Goal: Task Accomplishment & Management: Complete application form

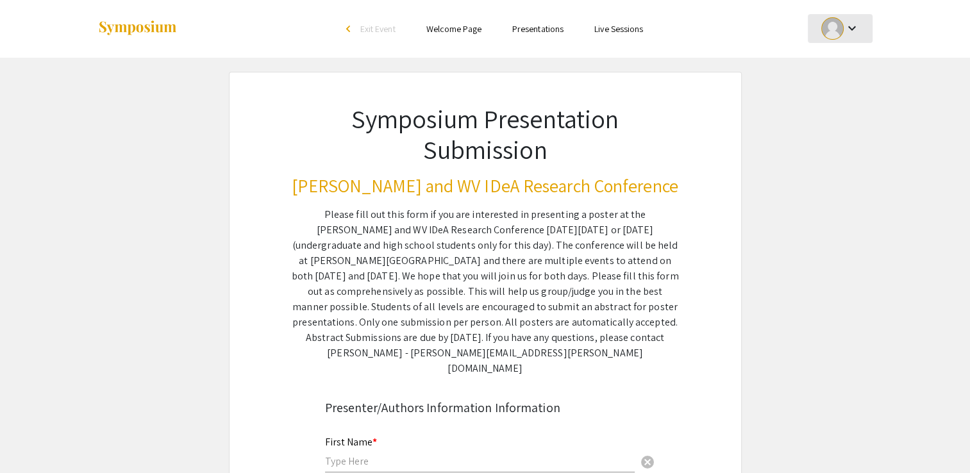
click at [847, 31] on mat-icon "keyboard_arrow_down" at bounding box center [851, 28] width 15 height 15
click at [843, 73] on button "My Account" at bounding box center [847, 63] width 79 height 31
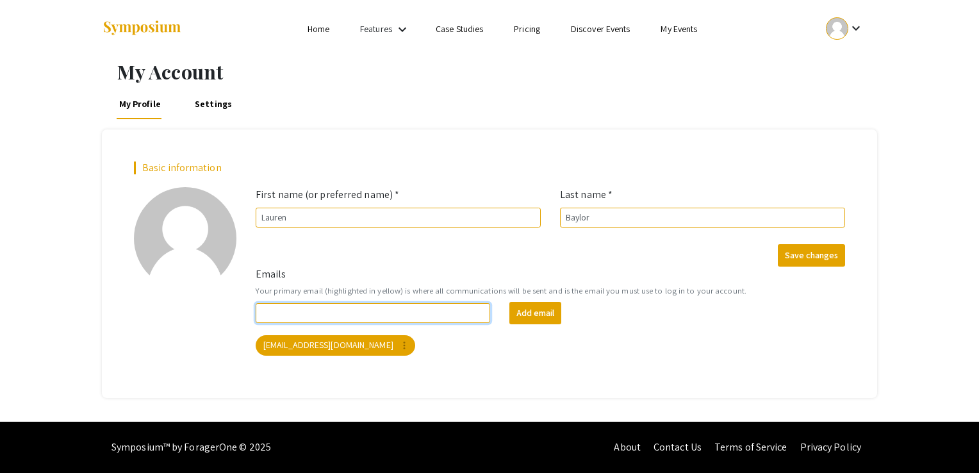
click at [390, 317] on input "Emails" at bounding box center [373, 313] width 235 height 20
type input "[EMAIL_ADDRESS][DOMAIN_NAME]"
click at [413, 308] on input "[EMAIL_ADDRESS][DOMAIN_NAME]" at bounding box center [373, 313] width 235 height 20
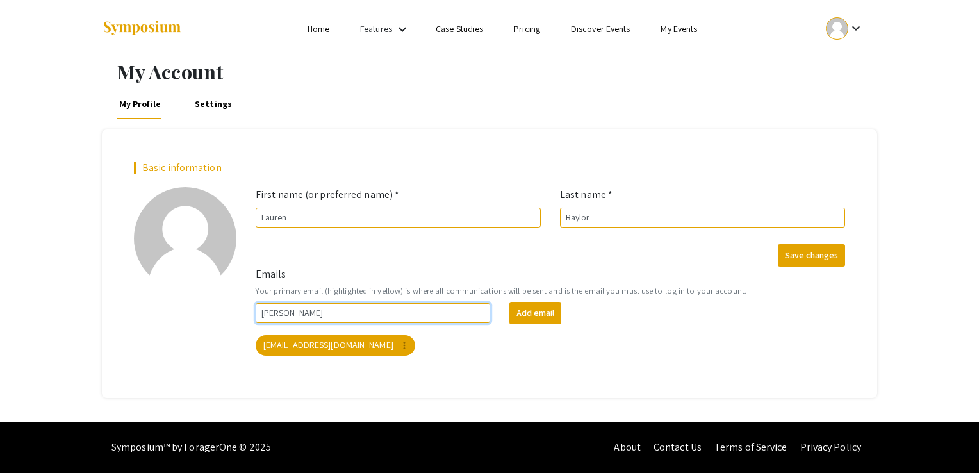
type input "[EMAIL_ADDRESS][DOMAIN_NAME]"
click at [538, 313] on button "Add email" at bounding box center [536, 313] width 52 height 22
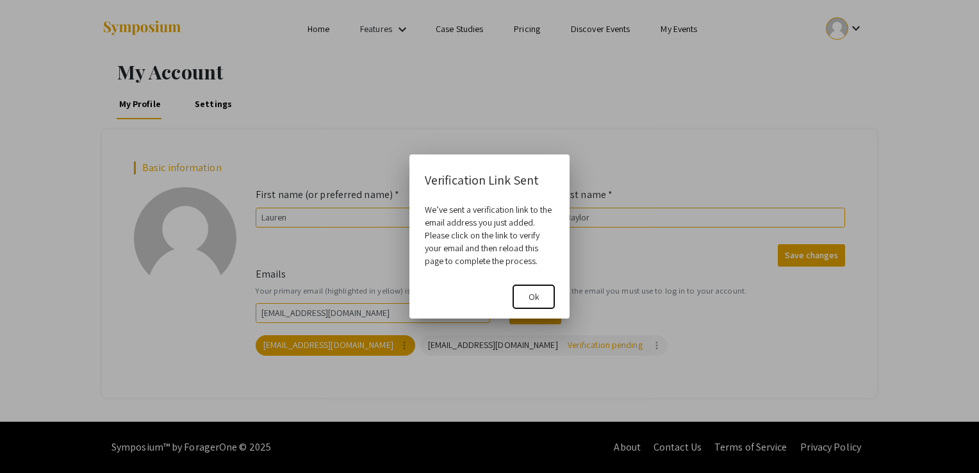
click at [537, 299] on span "Ok" at bounding box center [534, 297] width 11 height 12
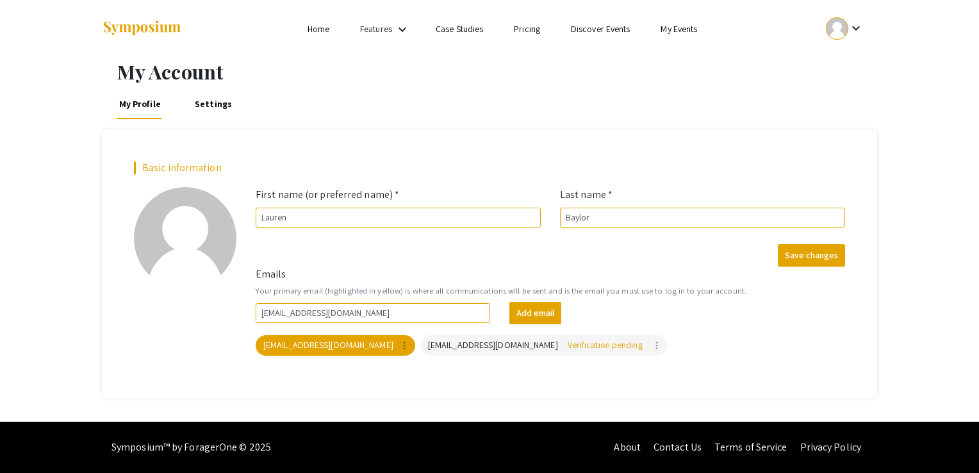
click at [321, 27] on link "Home" at bounding box center [319, 29] width 22 height 12
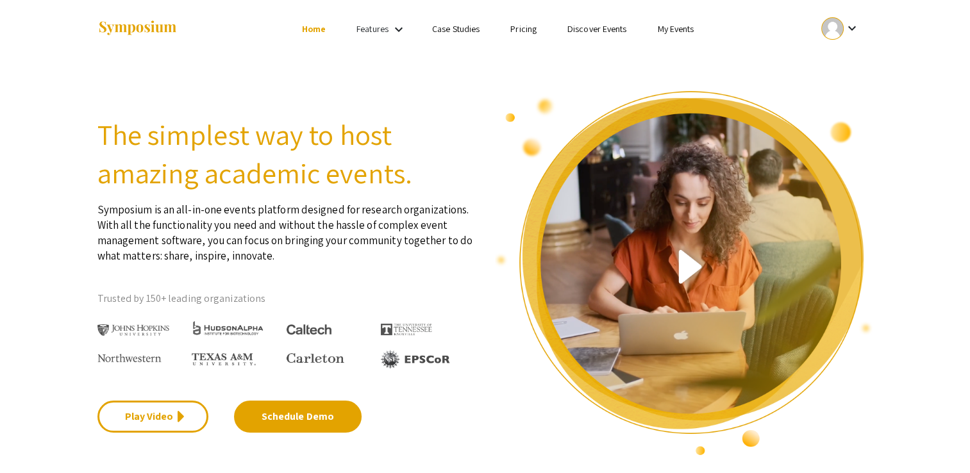
click at [400, 27] on mat-icon "keyboard_arrow_down" at bounding box center [398, 29] width 15 height 15
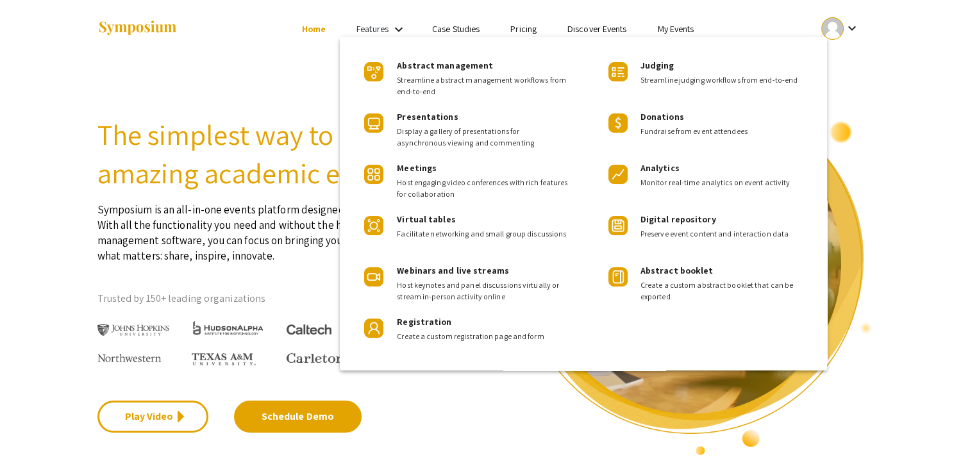
click at [820, 28] on div at bounding box center [485, 236] width 970 height 473
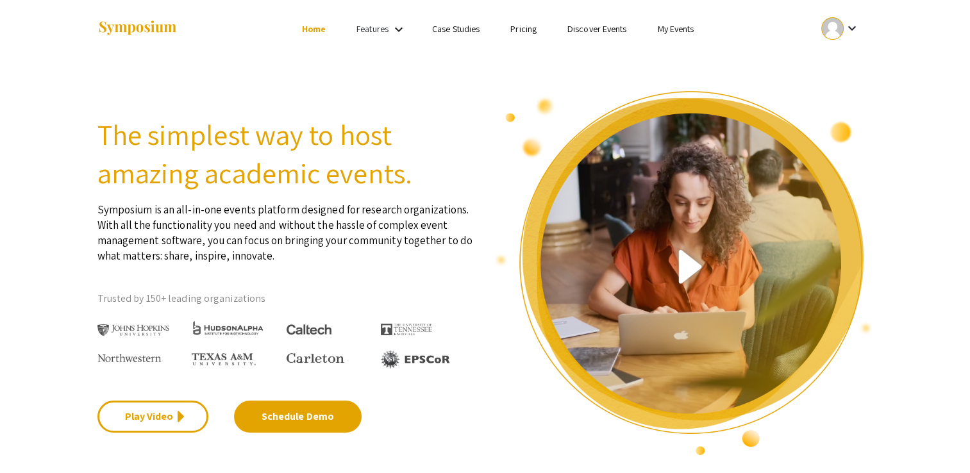
click at [672, 34] on link "My Events" at bounding box center [675, 29] width 37 height 12
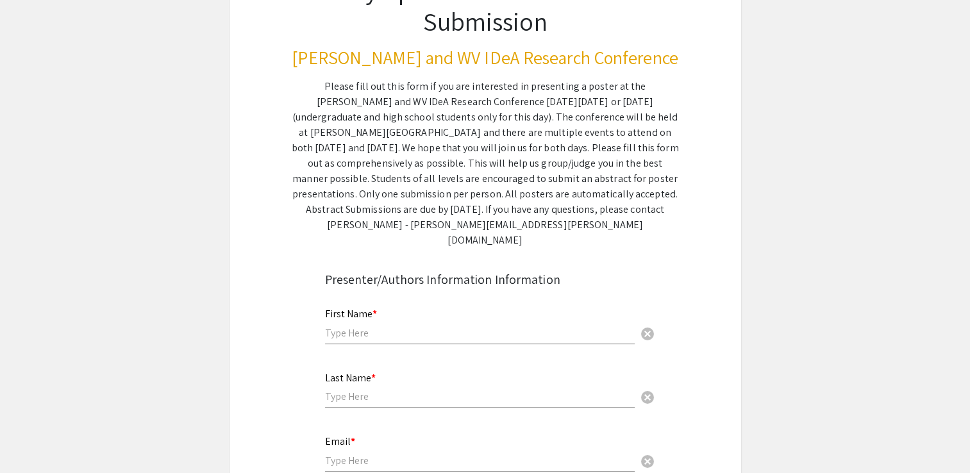
scroll to position [135, 0]
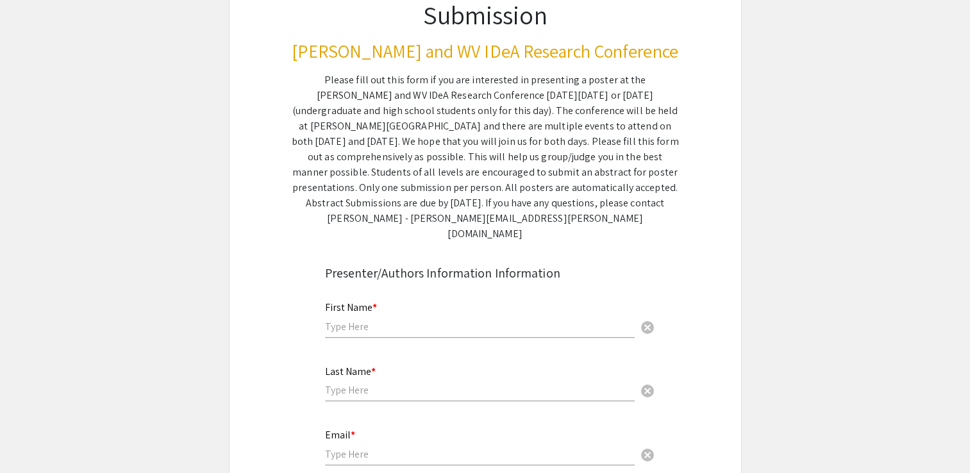
click at [365, 319] on div "First Name * cancel" at bounding box center [480, 313] width 310 height 49
type input "Lauren"
click at [371, 383] on input "text" at bounding box center [480, 389] width 310 height 13
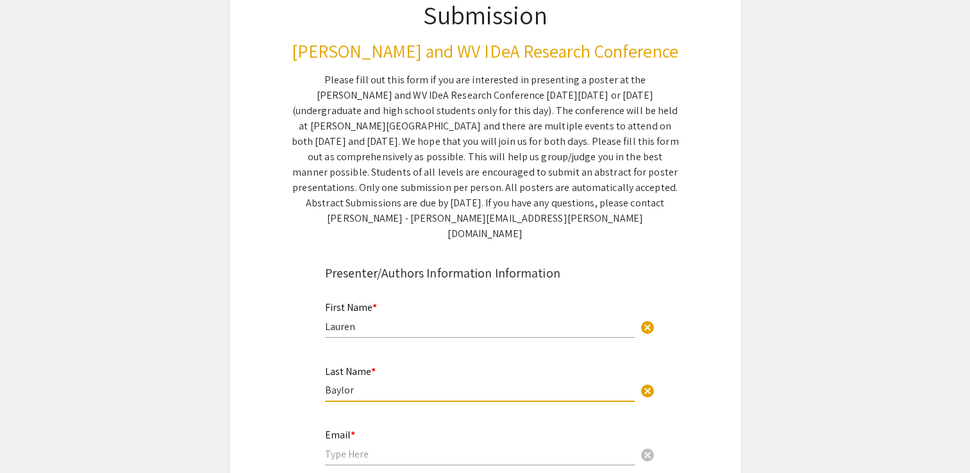
type input "Baylor"
click at [377, 447] on input "email" at bounding box center [480, 453] width 310 height 13
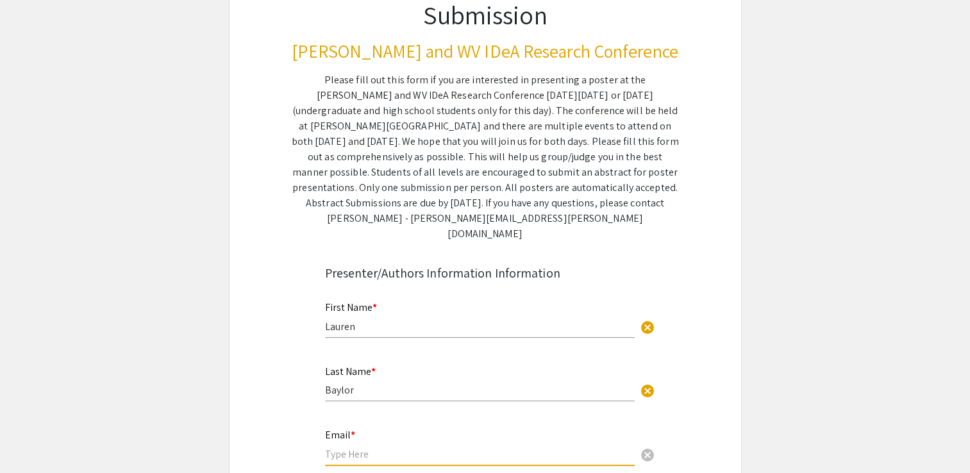
scroll to position [202, 0]
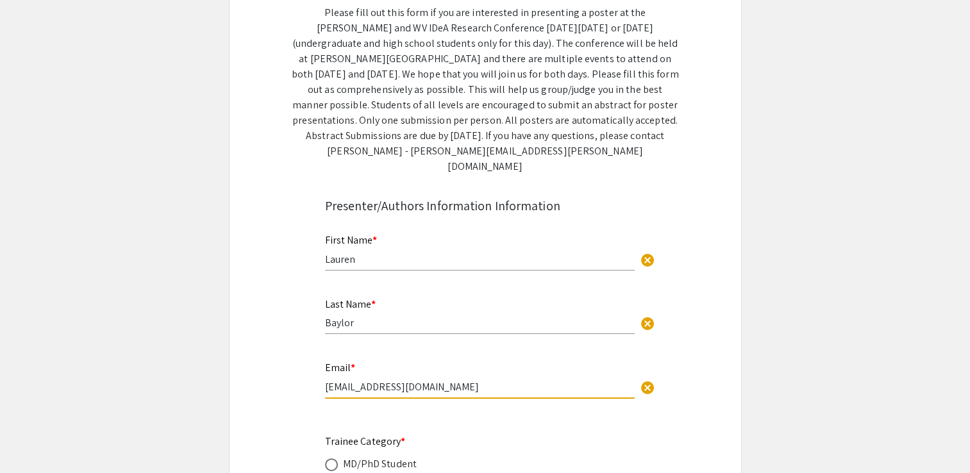
type input "[EMAIL_ADDRESS][DOMAIN_NAME]"
click at [487, 395] on div "Email * lbaylor@westliberty.edu cancel This field is required." at bounding box center [485, 387] width 340 height 54
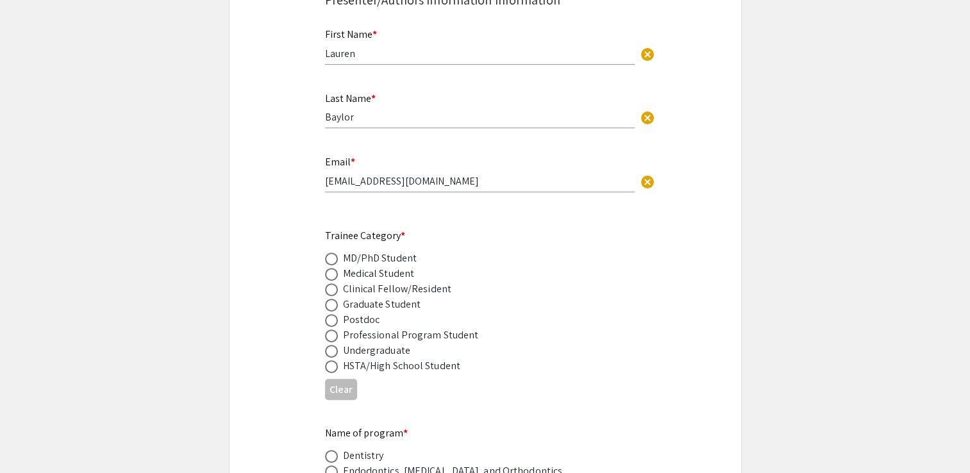
scroll to position [418, 0]
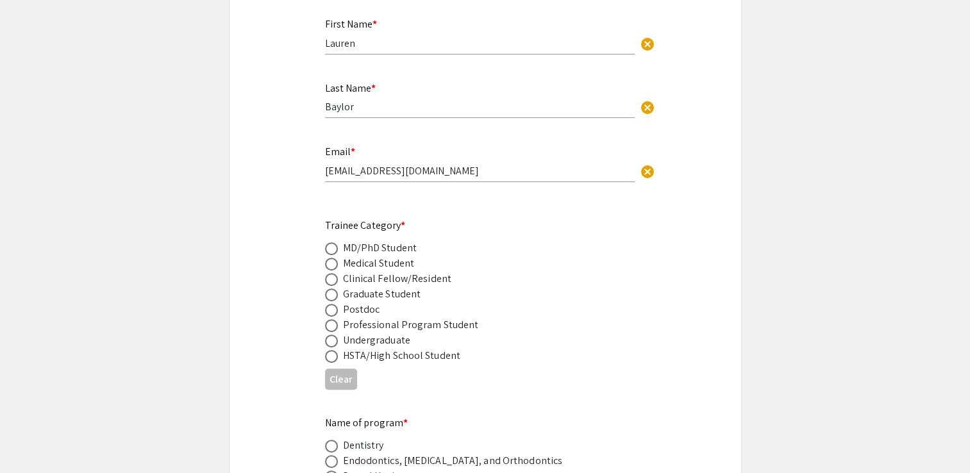
click at [385, 333] on div "Undergraduate" at bounding box center [376, 340] width 67 height 15
click at [330, 335] on span at bounding box center [331, 341] width 13 height 13
click at [330, 335] on input "radio" at bounding box center [331, 341] width 13 height 13
radio input "true"
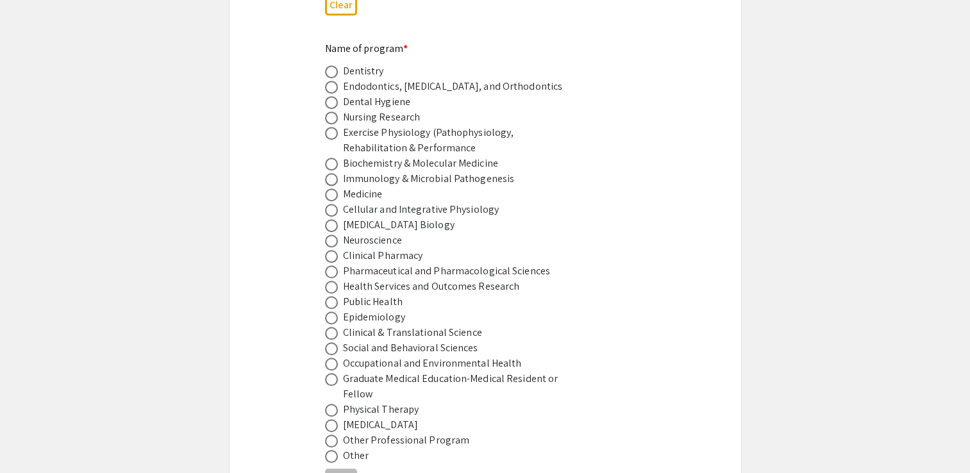
scroll to position [797, 0]
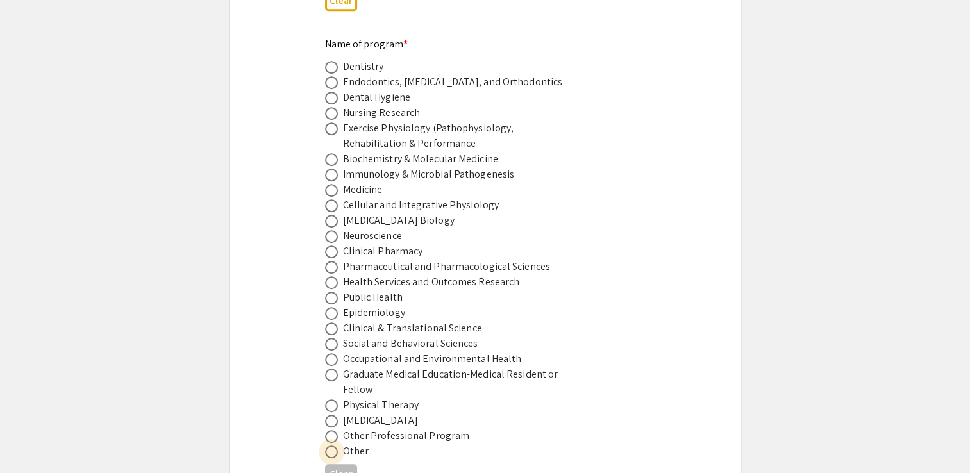
click at [332, 445] on span at bounding box center [331, 451] width 13 height 13
click at [332, 445] on input "radio" at bounding box center [331, 451] width 13 height 13
radio input "true"
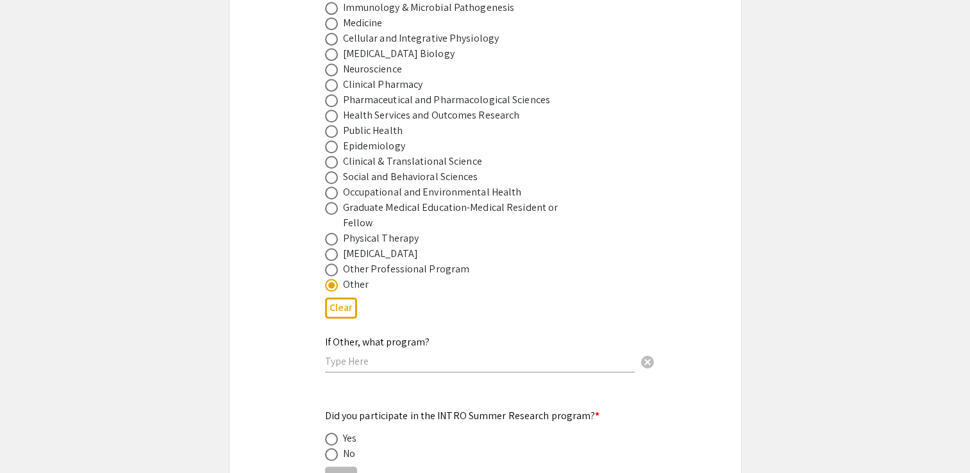
scroll to position [982, 0]
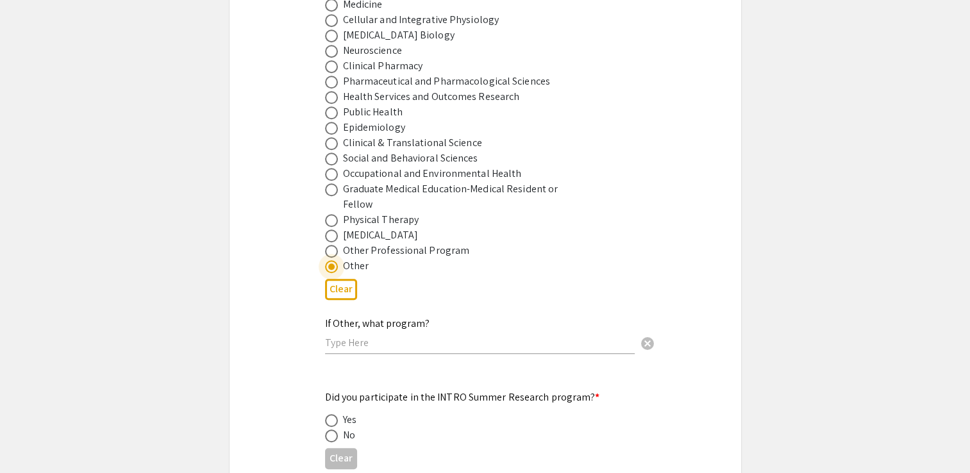
click at [386, 336] on input "text" at bounding box center [480, 342] width 310 height 13
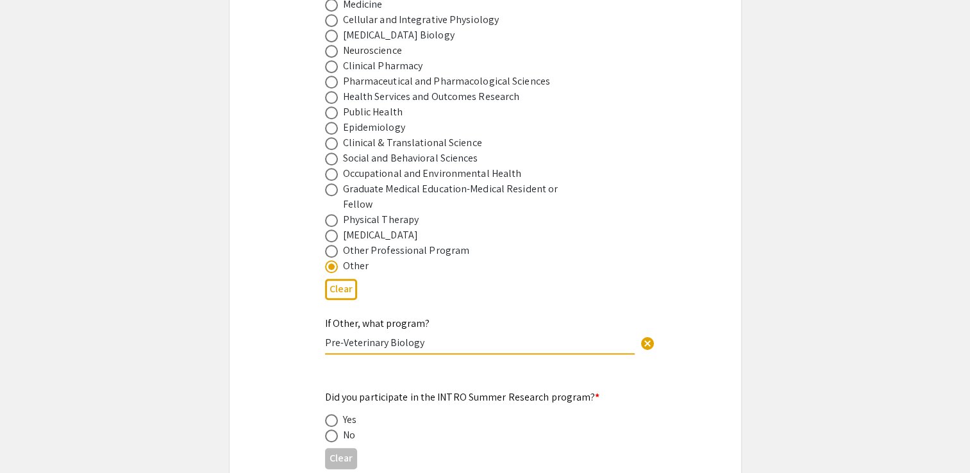
type input "Pre-Veterinary Biology"
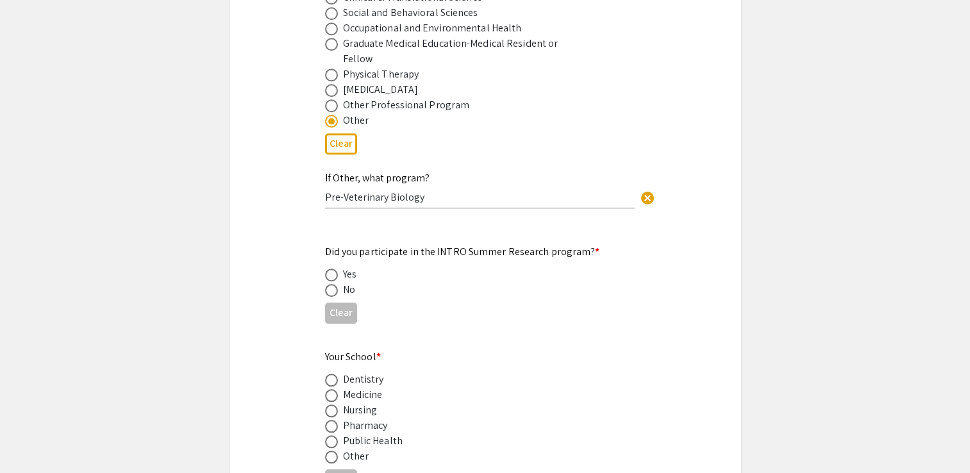
scroll to position [1130, 0]
click at [328, 281] on span at bounding box center [331, 287] width 13 height 13
click at [328, 281] on input "radio" at bounding box center [331, 287] width 13 height 13
radio input "true"
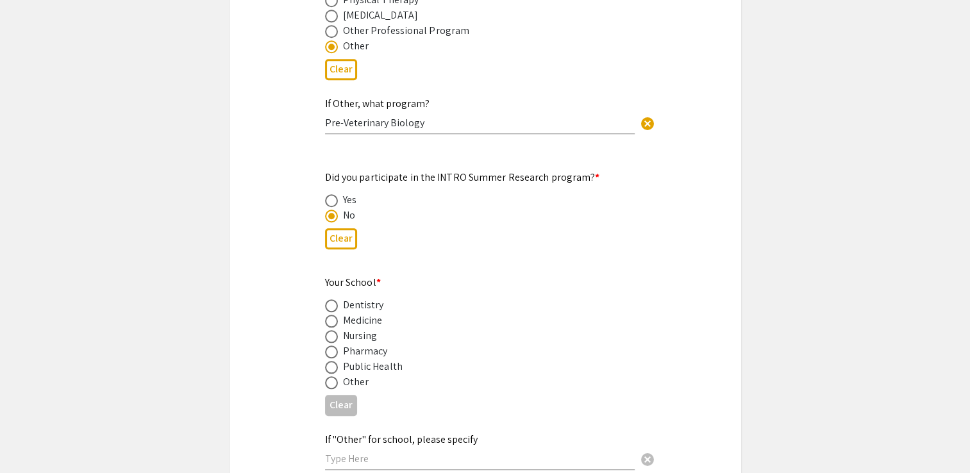
scroll to position [1235, 0]
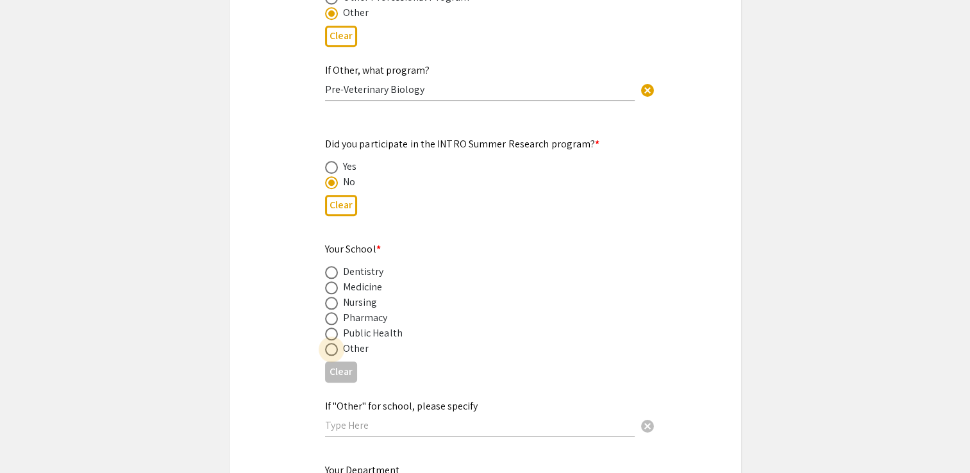
click at [332, 343] on span at bounding box center [331, 349] width 13 height 13
click at [332, 343] on input "radio" at bounding box center [331, 349] width 13 height 13
radio input "true"
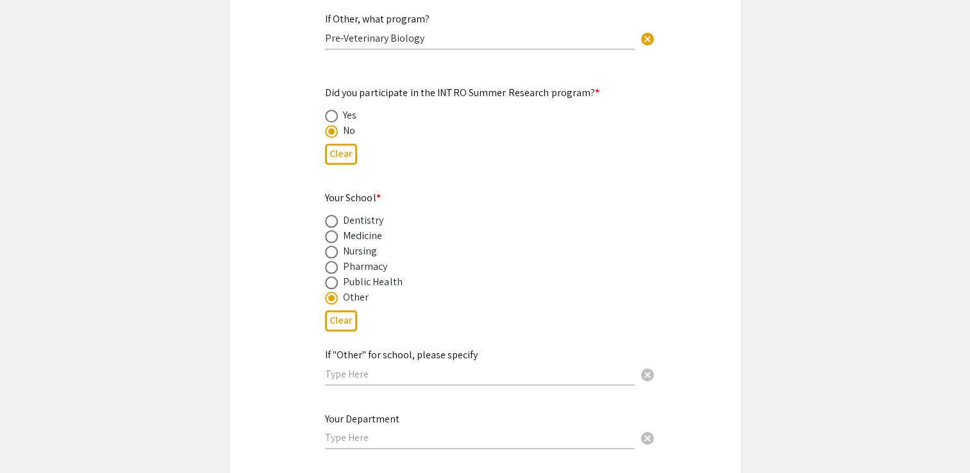
scroll to position [1299, 0]
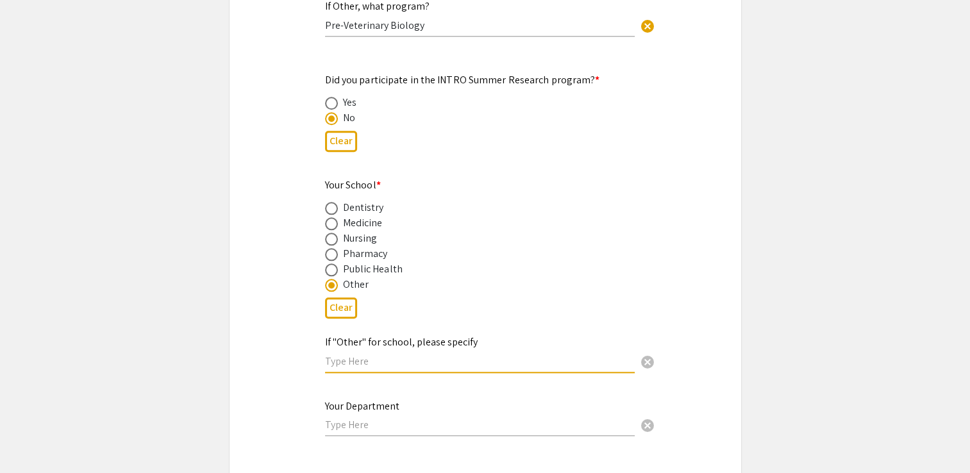
click at [340, 354] on input "text" at bounding box center [480, 360] width 310 height 13
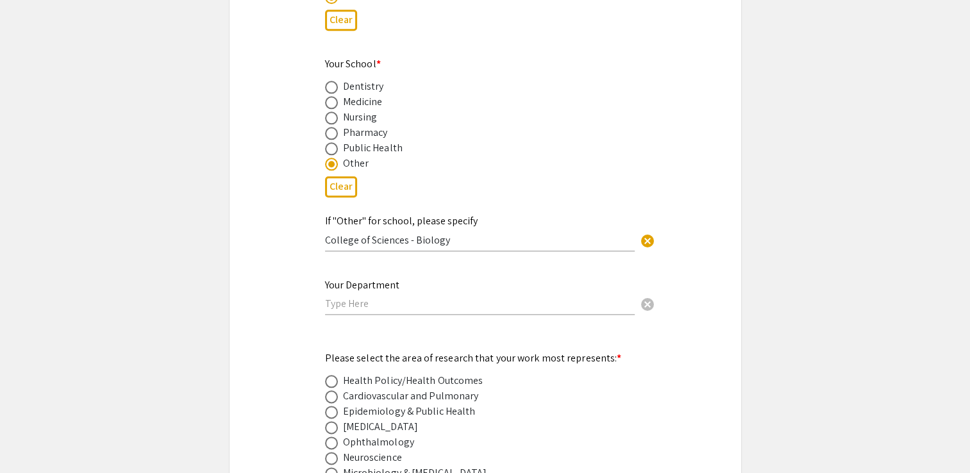
scroll to position [1423, 0]
click at [459, 231] on input "College of Sciences - Biology" at bounding box center [480, 237] width 310 height 13
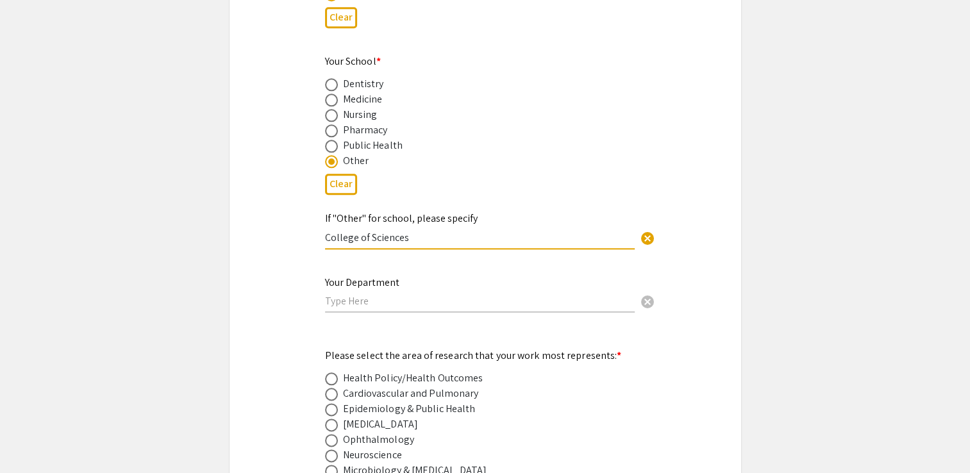
type input "College of Sciences"
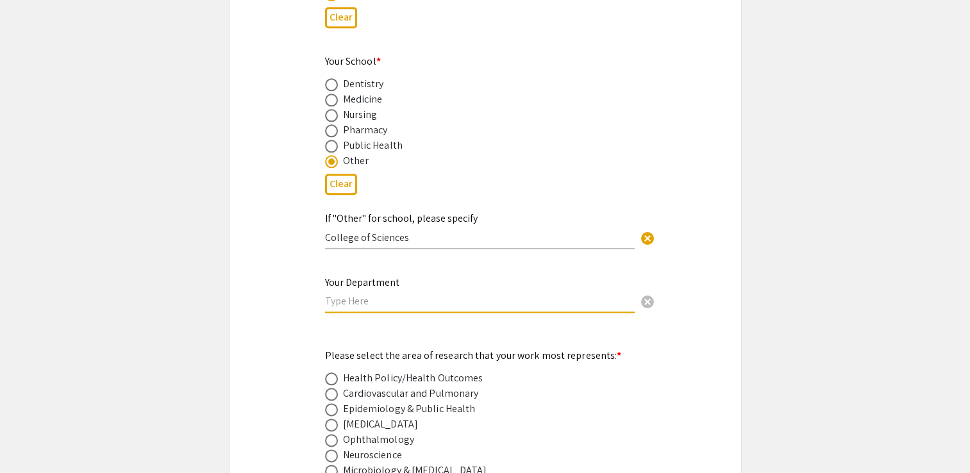
click at [454, 294] on input "text" at bounding box center [480, 300] width 310 height 13
type input "B"
type input "Department of Biological Sciences"
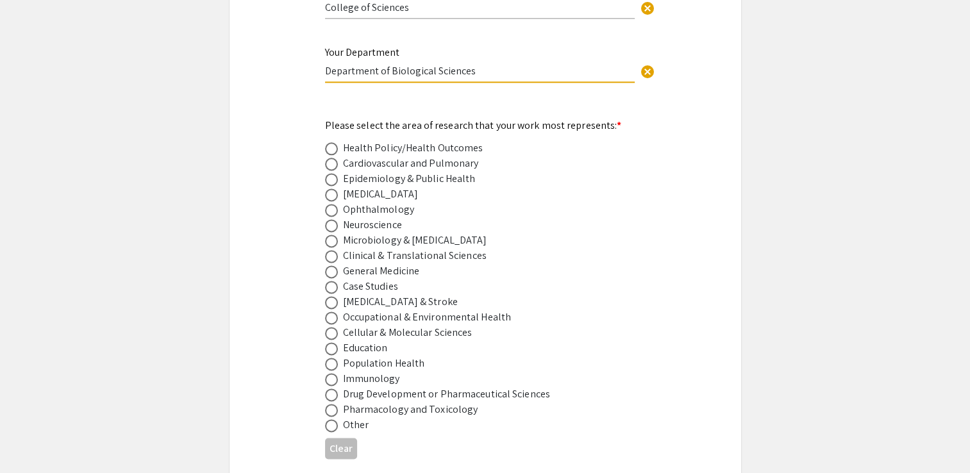
scroll to position [1654, 0]
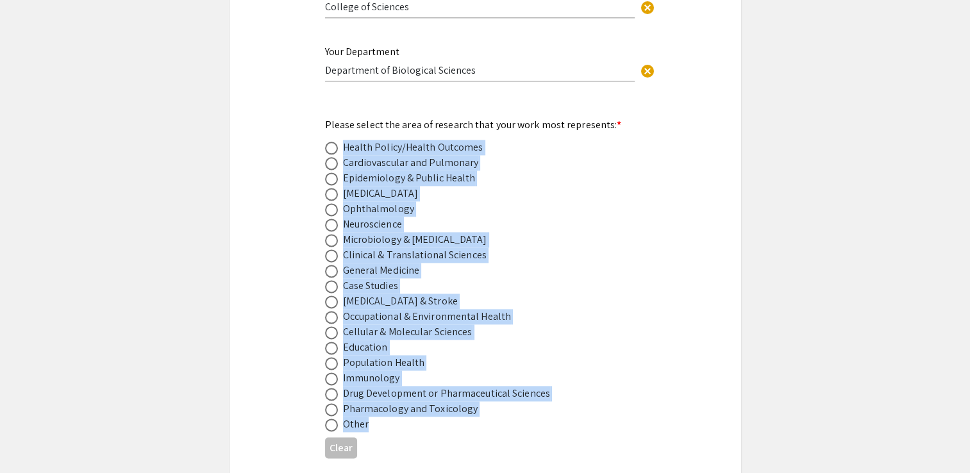
drag, startPoint x: 377, startPoint y: 406, endPoint x: 344, endPoint y: 122, distance: 286.6
click at [344, 140] on mat-radio-group "Health Policy/Health Outcomes Cardiovascular and Pulmonary Epidemiology & Publi…" at bounding box center [475, 286] width 300 height 292
drag, startPoint x: 344, startPoint y: 122, endPoint x: 385, endPoint y: 144, distance: 46.8
copy mat-radio-group "Health Policy/Health Outcomes Cardiovascular and Pulmonary Epidemiology & Publi…"
click at [292, 281] on div "Symposium Presentation Submission Van Liere and WV IDeA Research Conference Ple…" at bounding box center [485, 186] width 513 height 3536
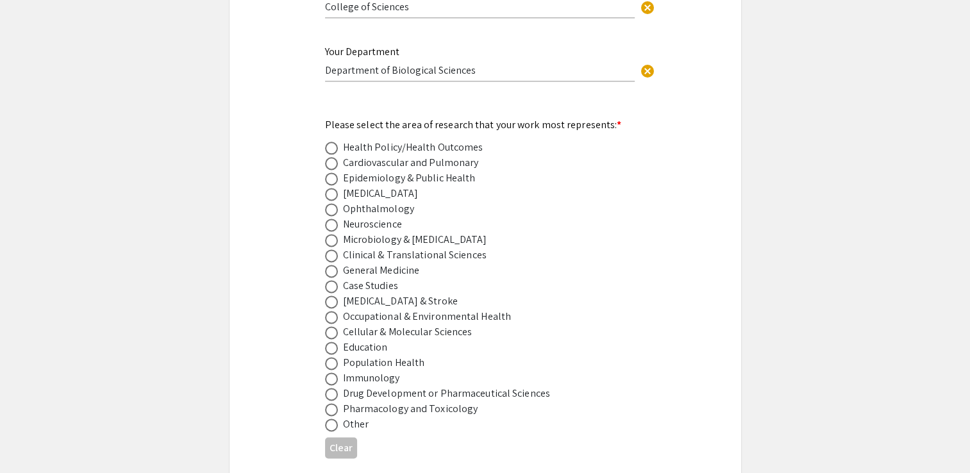
click at [325, 326] on span at bounding box center [331, 332] width 13 height 13
click at [325, 326] on input "radio" at bounding box center [331, 332] width 13 height 13
radio input "true"
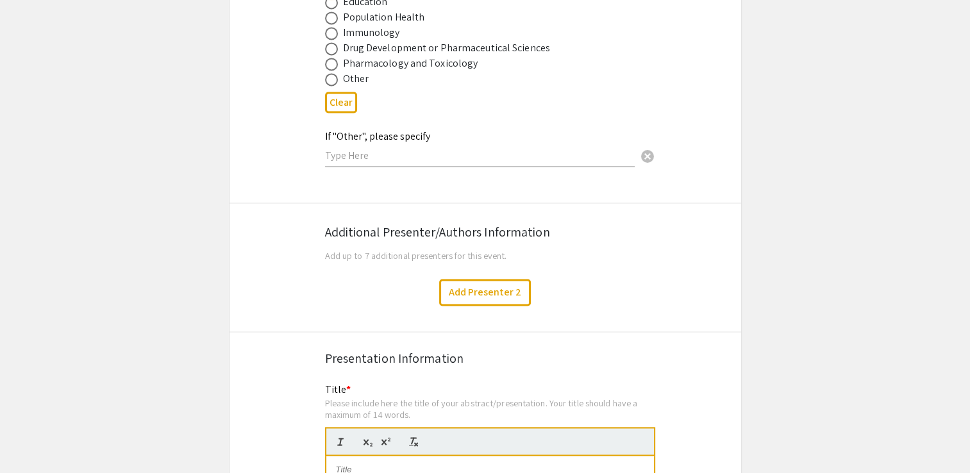
scroll to position [2000, 0]
click at [488, 278] on button "Add Presenter 2" at bounding box center [485, 291] width 92 height 27
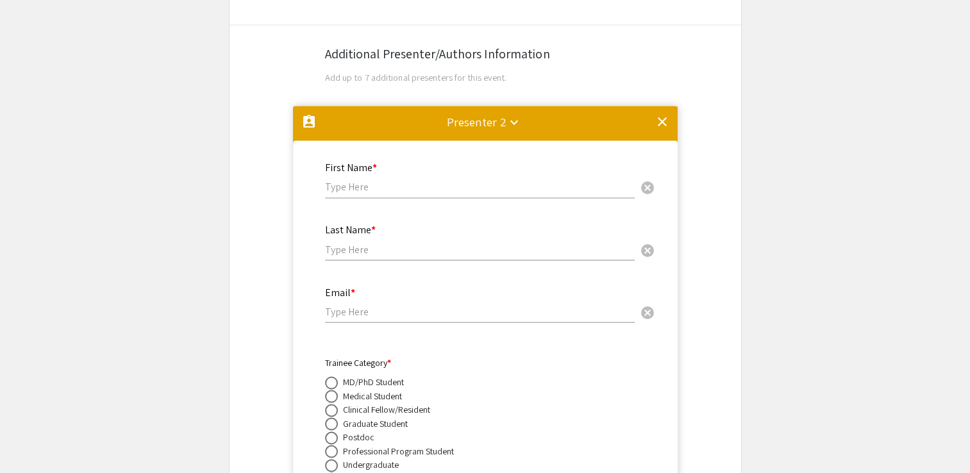
scroll to position [2174, 0]
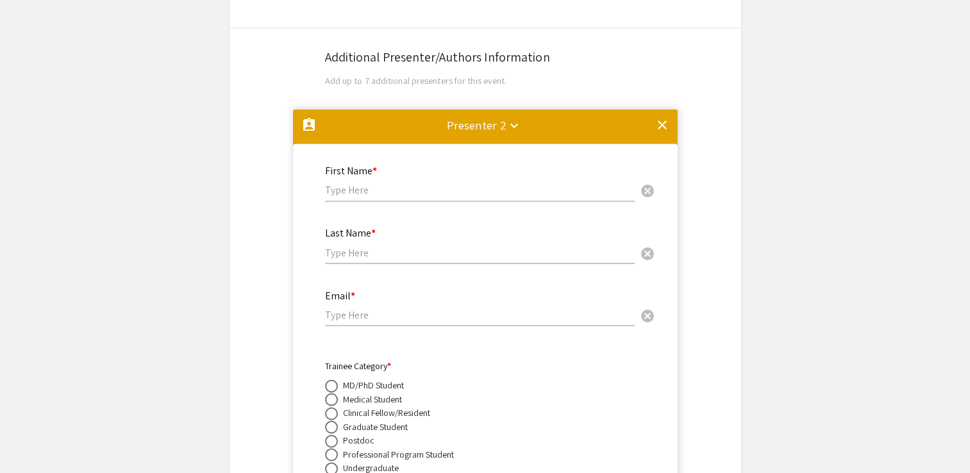
click at [504, 116] on div "Presenter 2 keyboard_arrow_down" at bounding box center [477, 125] width 60 height 18
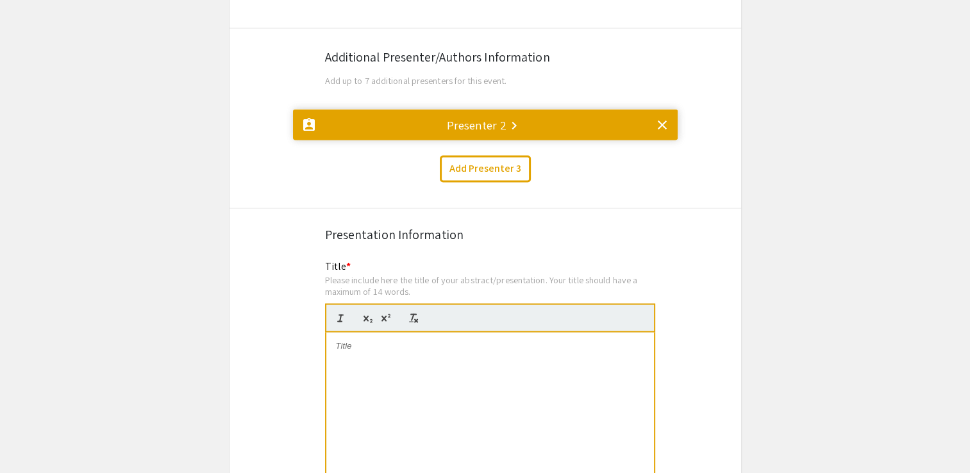
click at [511, 118] on mat-icon "keyboard_arrow_right" at bounding box center [513, 125] width 15 height 15
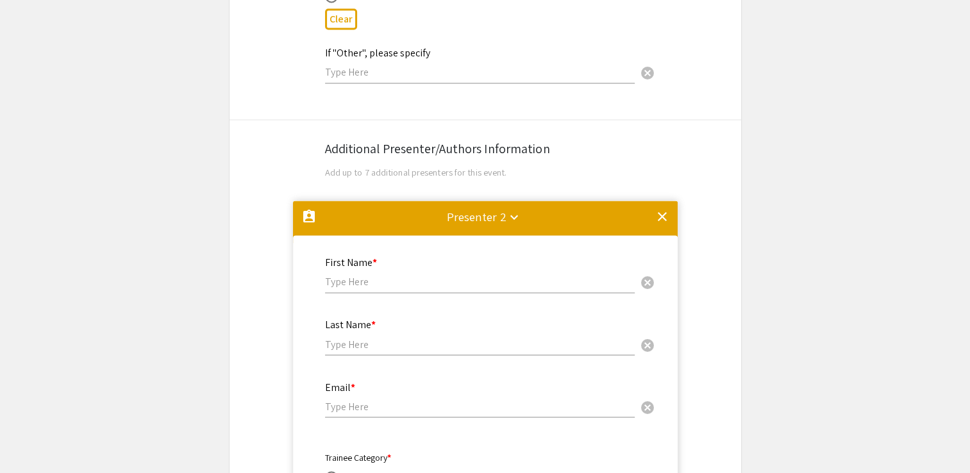
scroll to position [2077, 0]
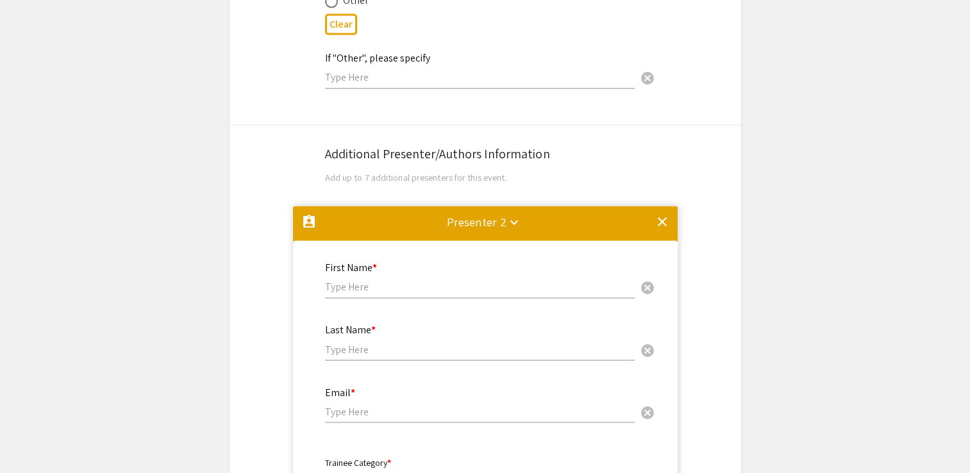
click at [663, 214] on mat-icon "clear" at bounding box center [661, 221] width 15 height 15
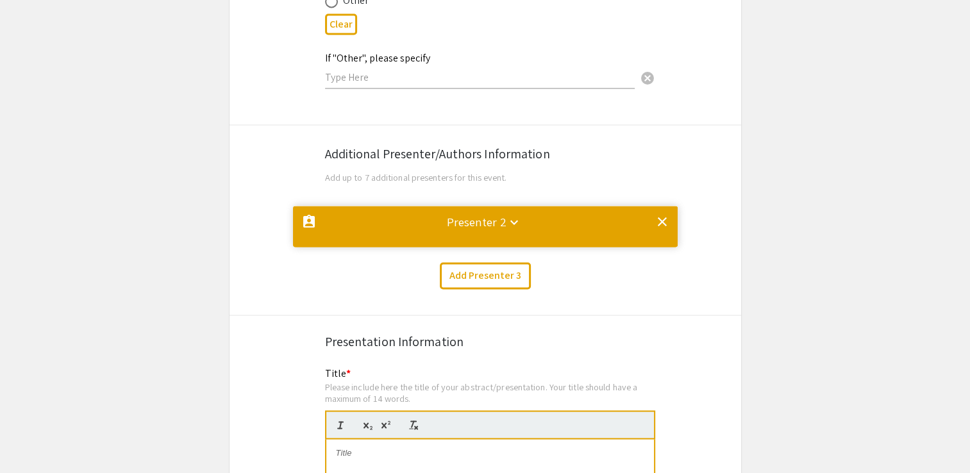
scroll to position [0, 0]
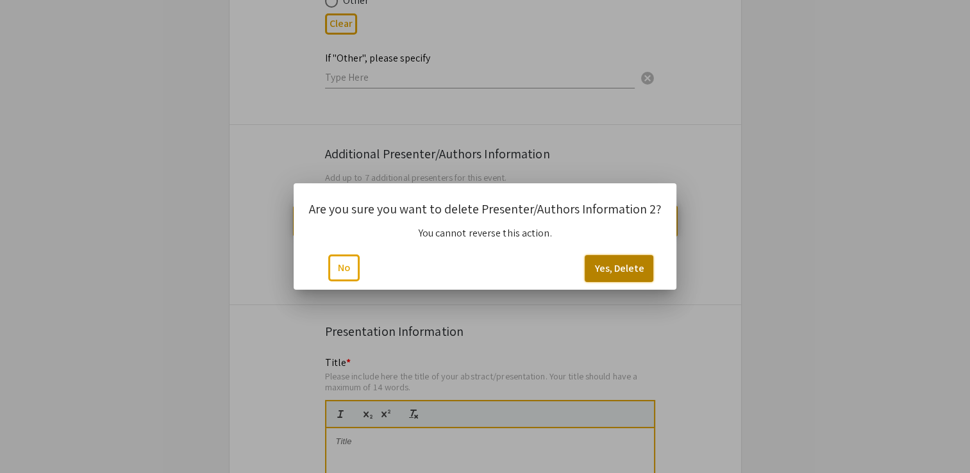
click at [625, 274] on button "Yes, Delete" at bounding box center [619, 268] width 69 height 27
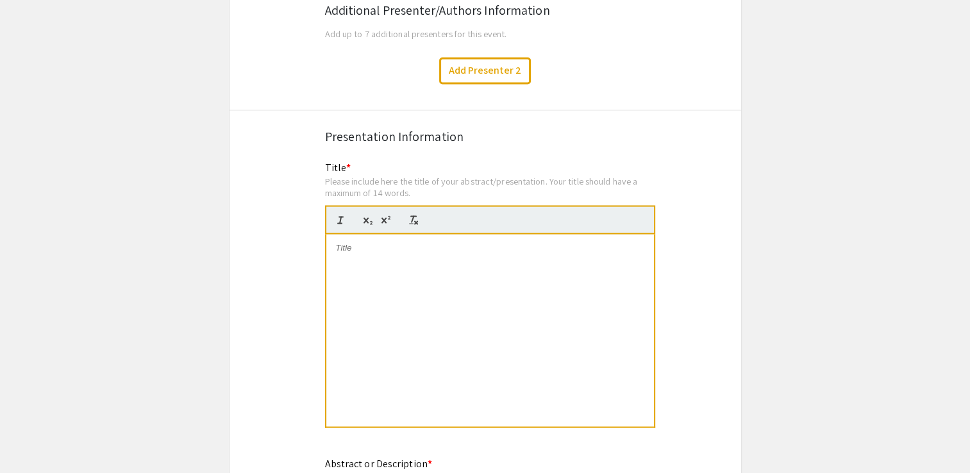
scroll to position [2220, 0]
click at [554, 247] on div at bounding box center [490, 331] width 328 height 192
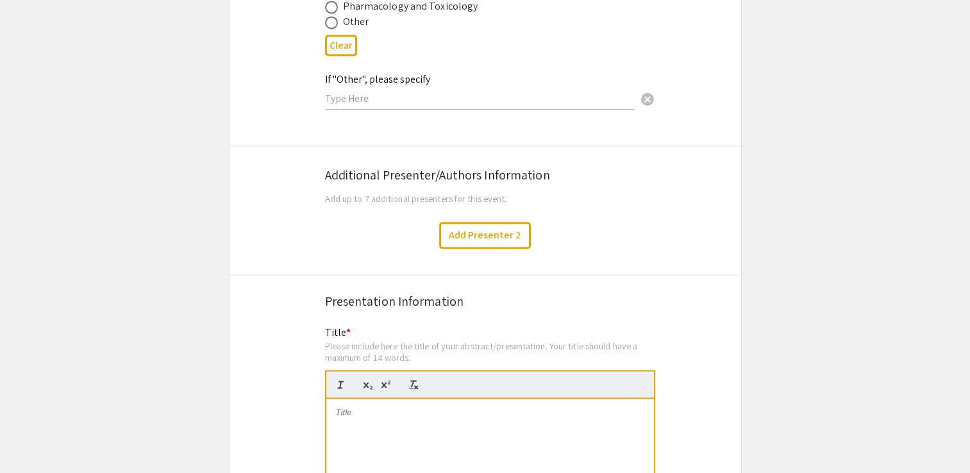
scroll to position [2060, 0]
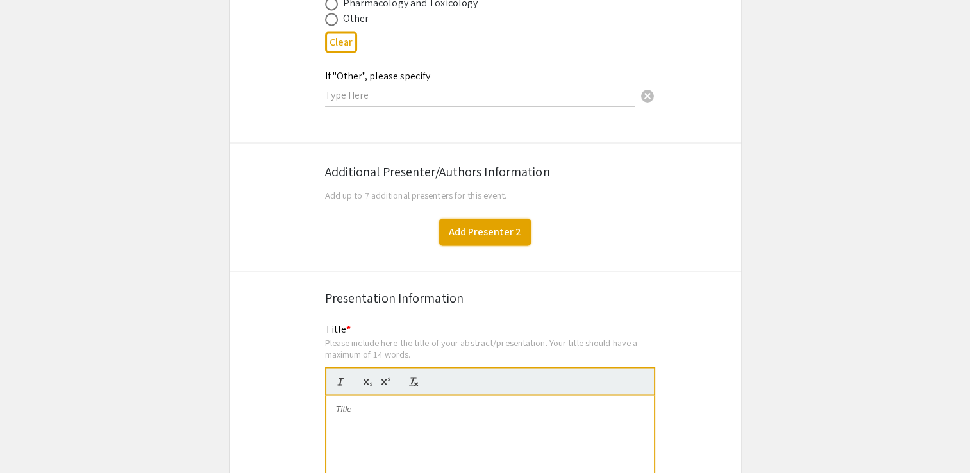
click at [503, 219] on button "Add Presenter 2" at bounding box center [485, 232] width 92 height 27
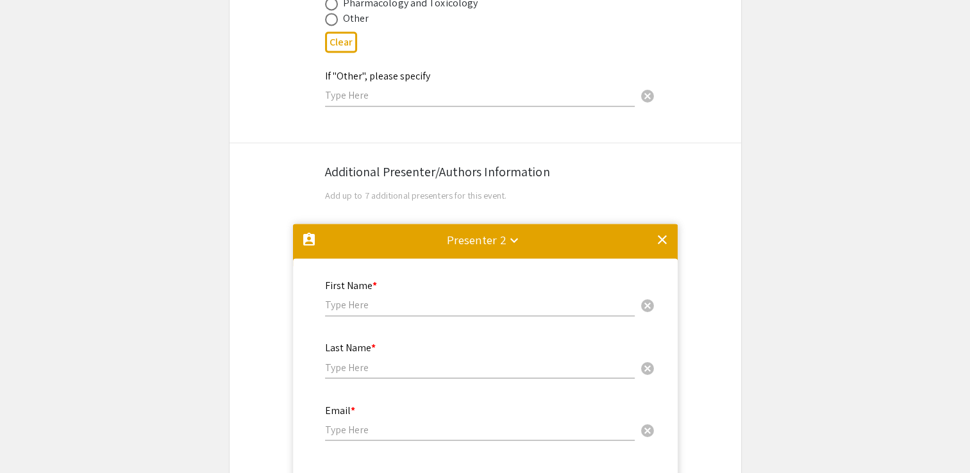
scroll to position [2261, 0]
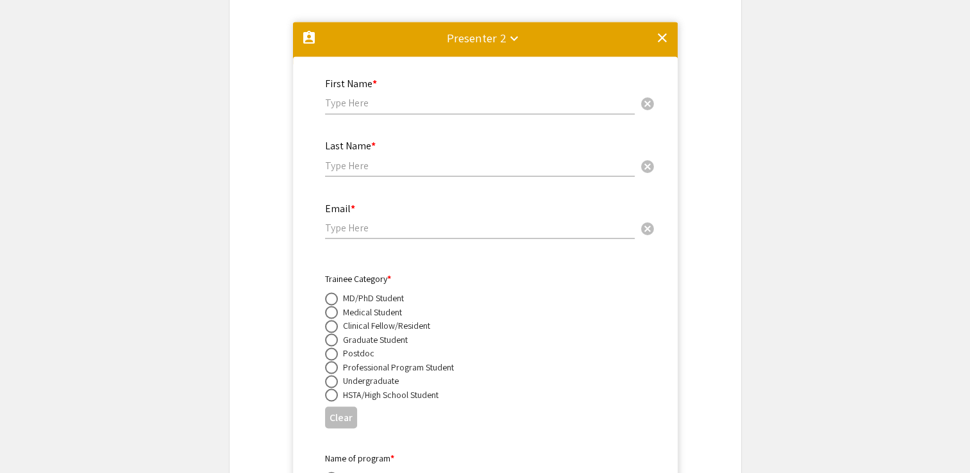
click at [424, 96] on input "text" at bounding box center [480, 102] width 310 height 13
type input "Holly"
type input "Vopal"
type input "holly.racine@westliberty.edu"
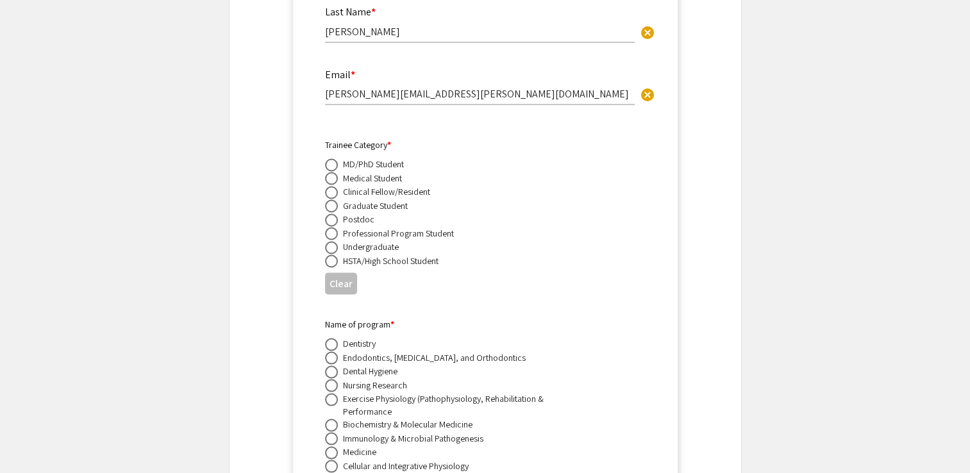
scroll to position [2397, 0]
click at [359, 211] on div "Postdoc" at bounding box center [358, 217] width 31 height 13
click at [332, 212] on span at bounding box center [331, 218] width 13 height 13
click at [332, 212] on input "radio" at bounding box center [331, 218] width 13 height 13
radio input "true"
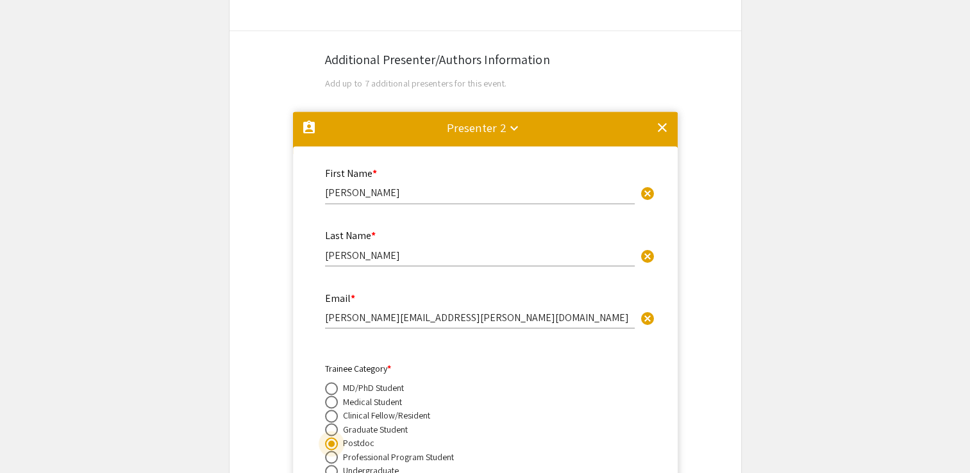
scroll to position [2154, 0]
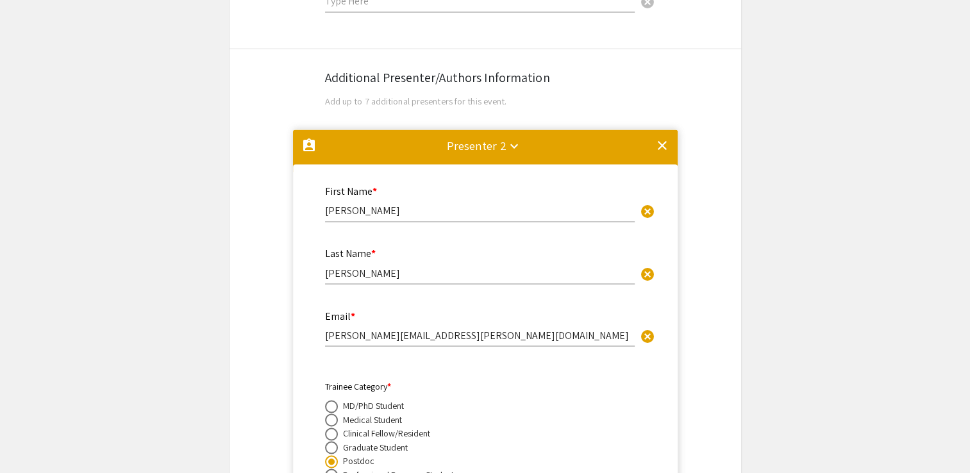
click at [659, 129] on mat-divider at bounding box center [485, 150] width 385 height 42
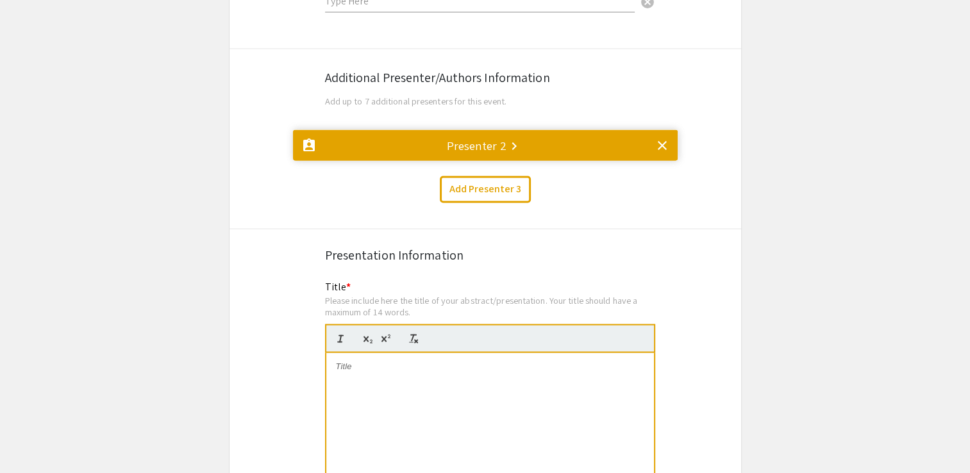
click at [665, 138] on mat-icon "clear" at bounding box center [661, 145] width 15 height 15
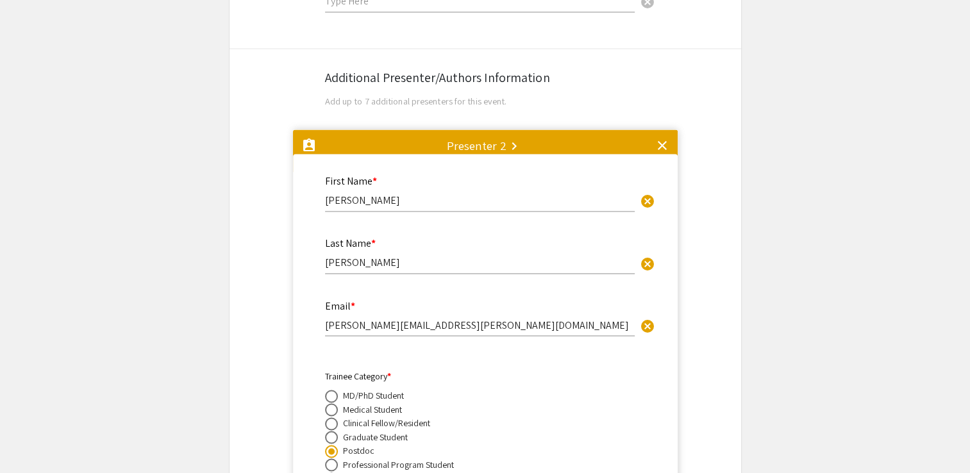
scroll to position [0, 0]
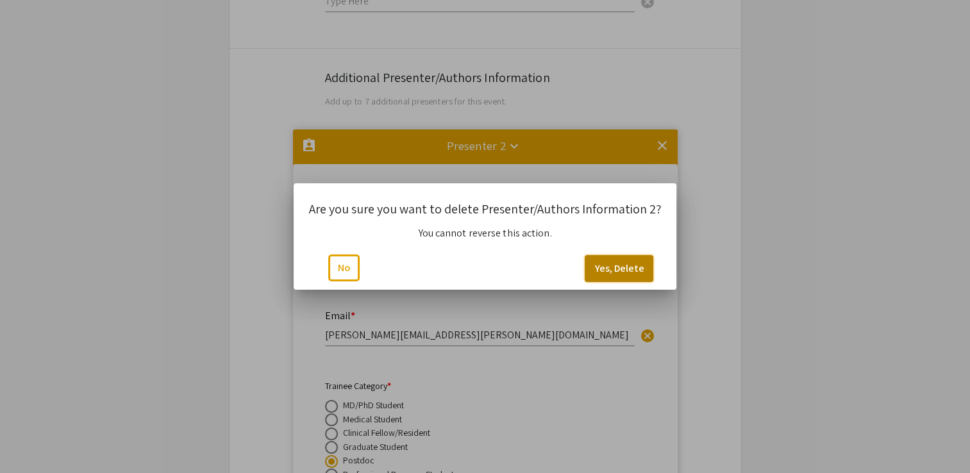
click at [627, 271] on button "Yes, Delete" at bounding box center [619, 268] width 69 height 27
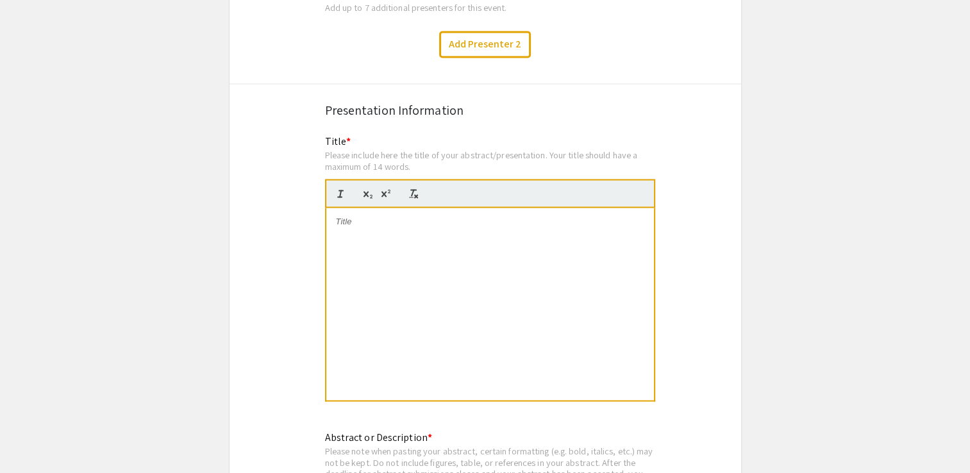
scroll to position [2251, 0]
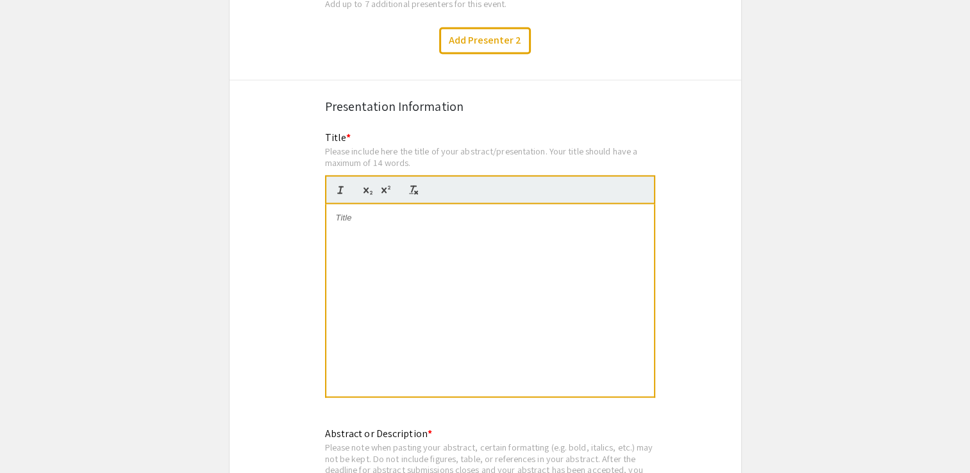
click at [553, 224] on div at bounding box center [490, 300] width 328 height 192
click at [379, 223] on p at bounding box center [490, 229] width 308 height 12
click at [331, 219] on div "Observed Unicoronal Craniosynostosis in an Avian Model of Induced-Thyrotoxicosis" at bounding box center [490, 300] width 328 height 192
click at [347, 256] on div "Observed Unicoronal Craniosynostosis in an Avian Model of Induced-Thyrotoxicosis" at bounding box center [490, 300] width 328 height 192
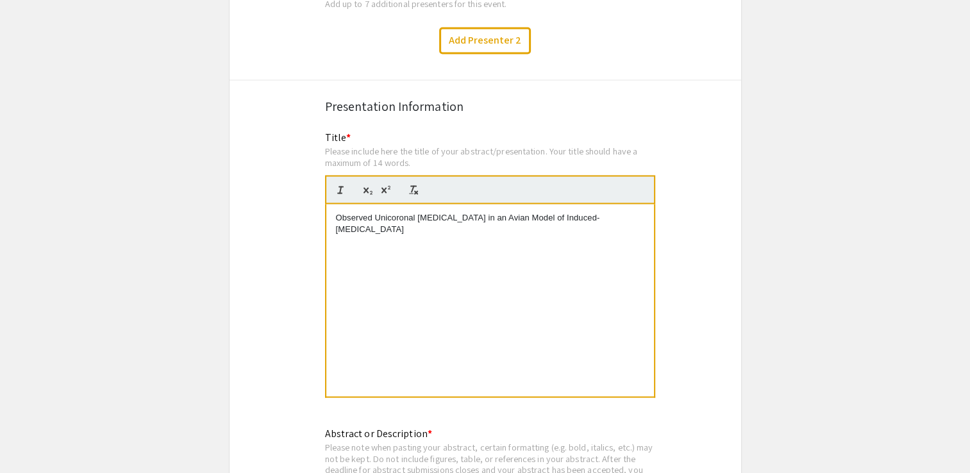
click at [423, 212] on p "Observed Unicoronal Craniosynostosis in an Avian Model of Induced-Thyrotoxicosis" at bounding box center [490, 224] width 308 height 24
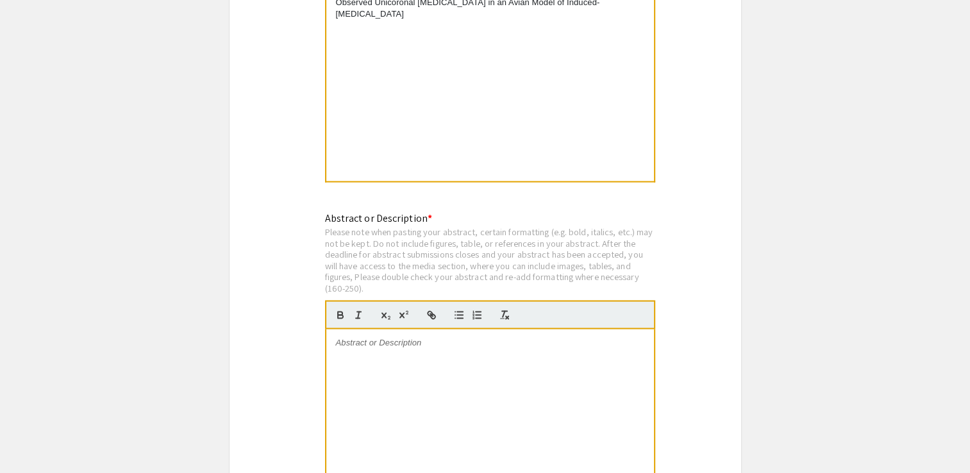
scroll to position [2467, 0]
click at [384, 383] on div at bounding box center [490, 425] width 328 height 192
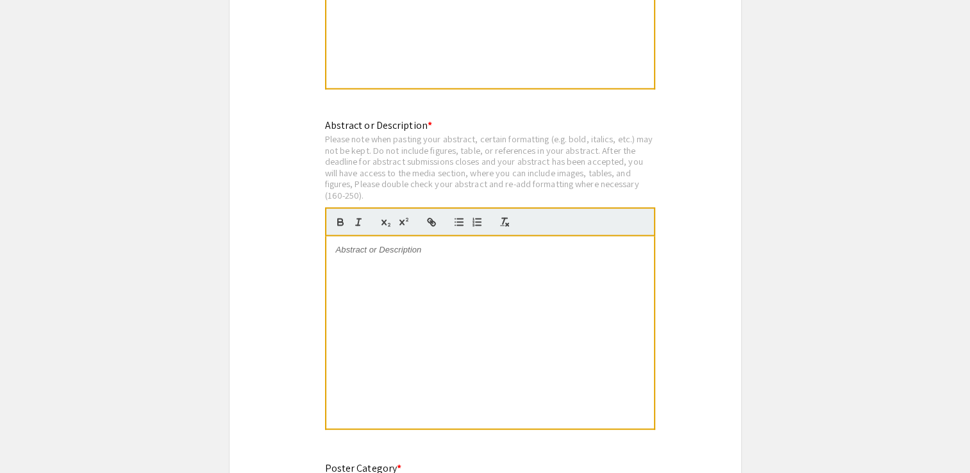
scroll to position [2560, 0]
click at [388, 235] on div at bounding box center [490, 331] width 328 height 192
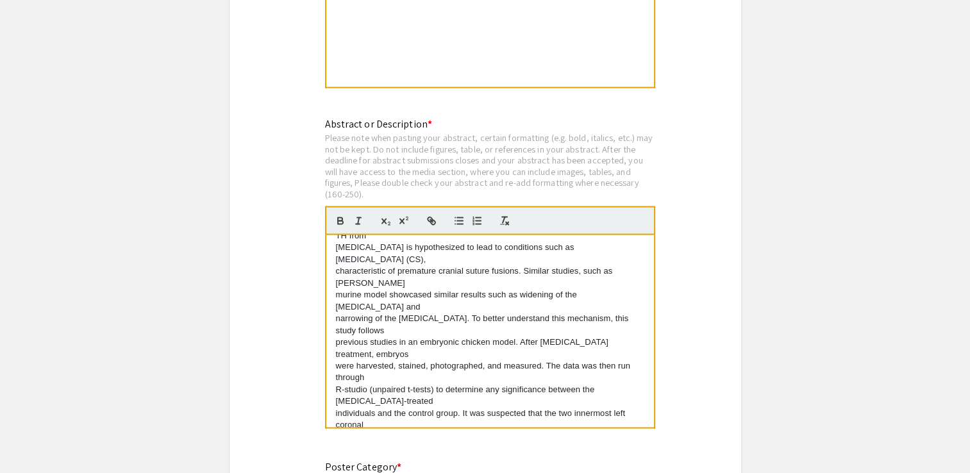
scroll to position [0, 0]
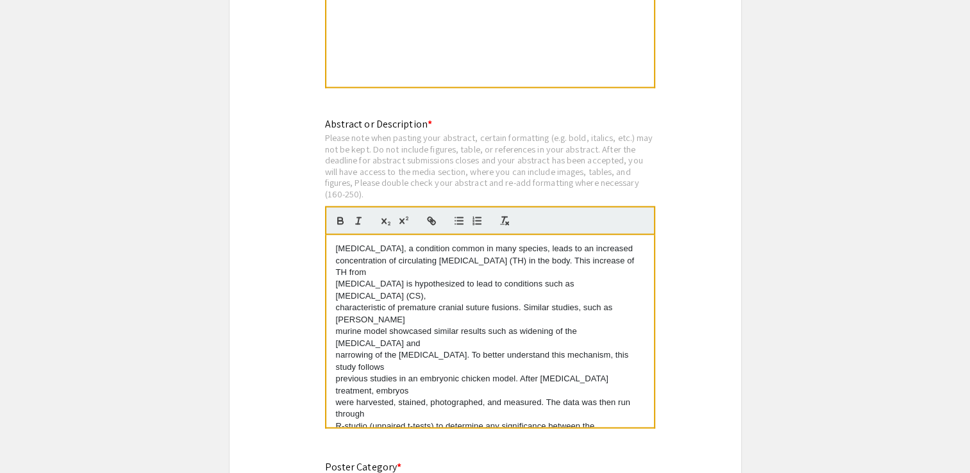
click at [331, 260] on div "Hyperthyroidism, a condition common in many species, leads to an increased conc…" at bounding box center [490, 331] width 328 height 192
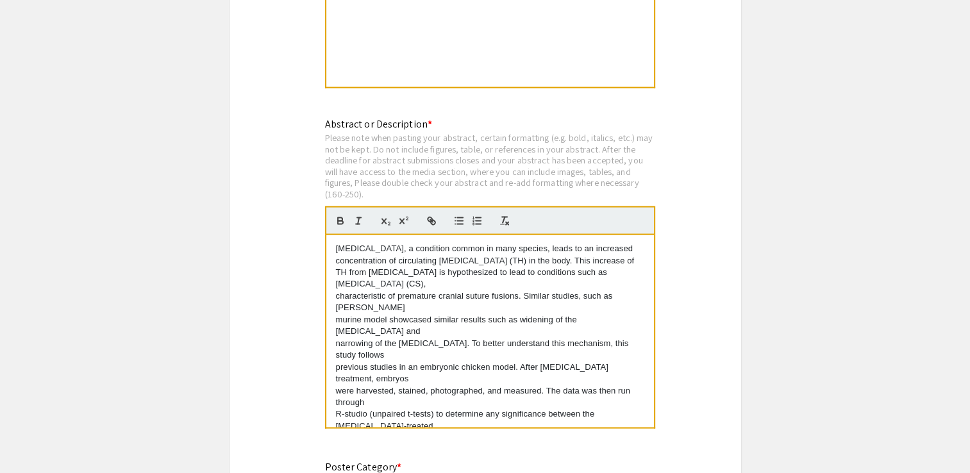
click at [332, 274] on div "Hyperthyroidism, a condition common in many species, leads to an increased conc…" at bounding box center [490, 331] width 328 height 192
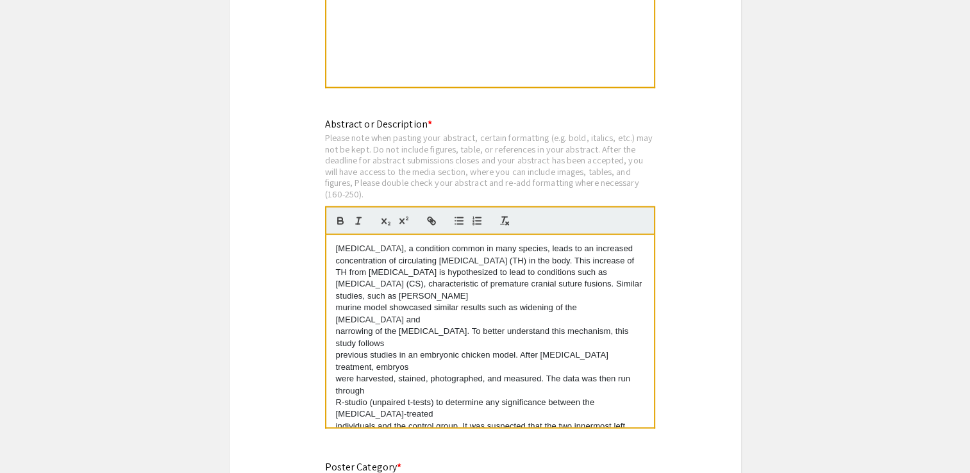
click at [333, 289] on div "Hyperthyroidism, a condition common in many species, leads to an increased conc…" at bounding box center [490, 331] width 328 height 192
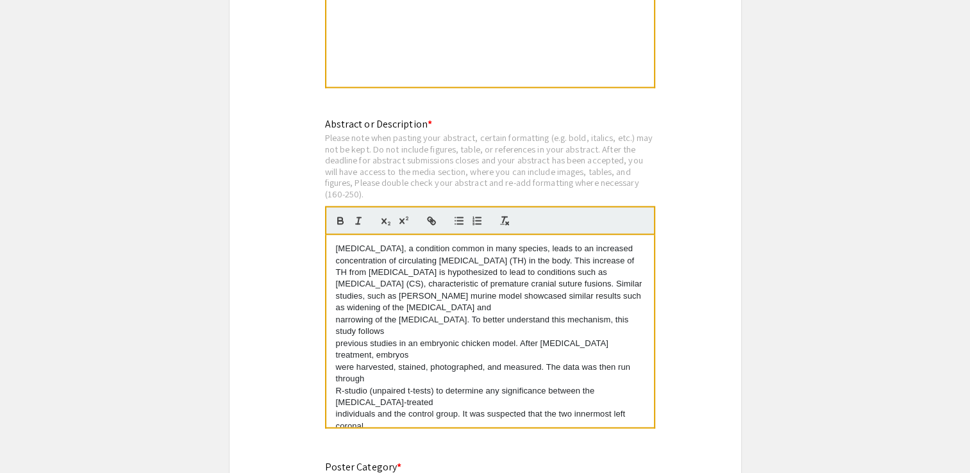
click at [333, 300] on div "Hyperthyroidism, a condition common in many species, leads to an increased conc…" at bounding box center [490, 331] width 328 height 192
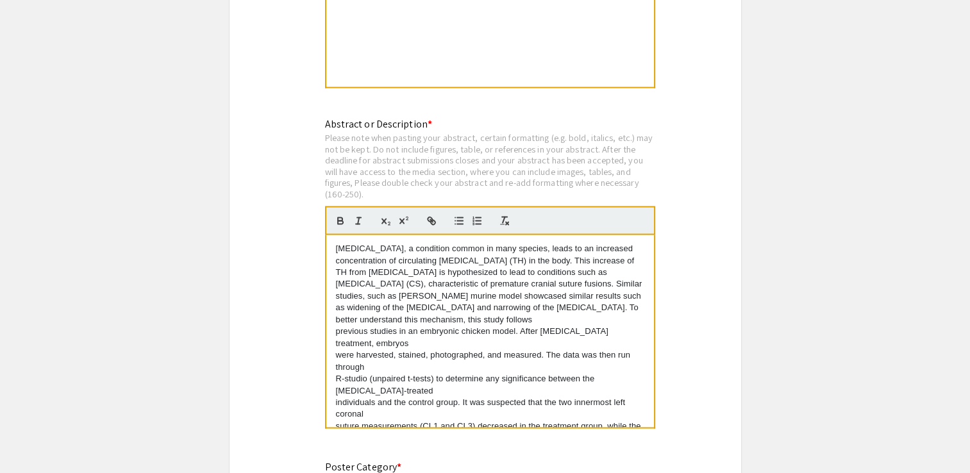
click at [333, 308] on div "Hyperthyroidism, a condition common in many species, leads to an increased conc…" at bounding box center [490, 331] width 328 height 192
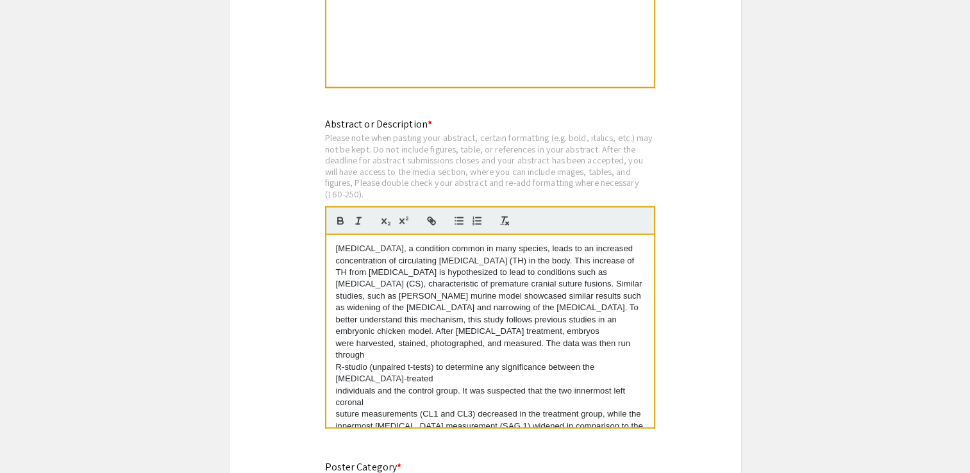
click at [336, 338] on p "were harvested, stained, photographed, and measured. The data was then run thro…" at bounding box center [490, 350] width 308 height 24
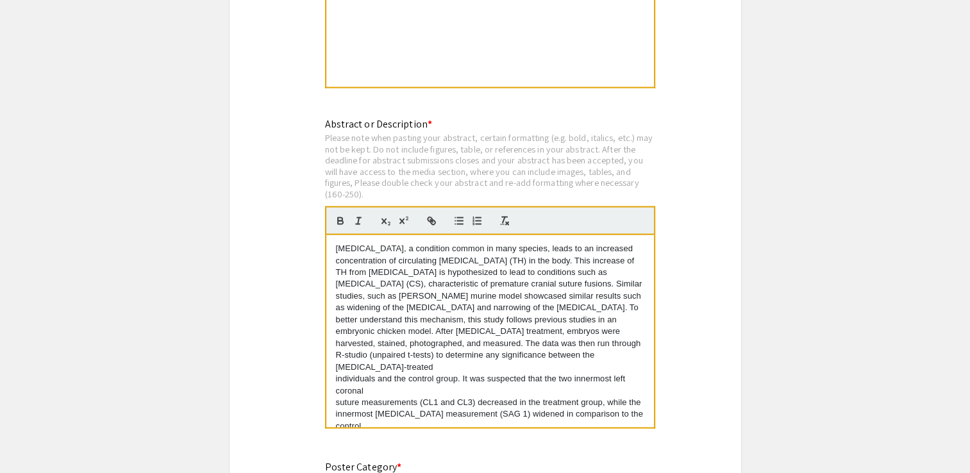
click at [336, 349] on p "R-studio (unpaired t-tests) to determine any significance between the thyroxine…" at bounding box center [490, 361] width 308 height 24
click at [333, 368] on div "Hyperthyroidism, a condition common in many species, leads to an increased conc…" at bounding box center [490, 331] width 328 height 192
click at [333, 380] on div "Hyperthyroidism, a condition common in many species, leads to an increased conc…" at bounding box center [490, 331] width 328 height 192
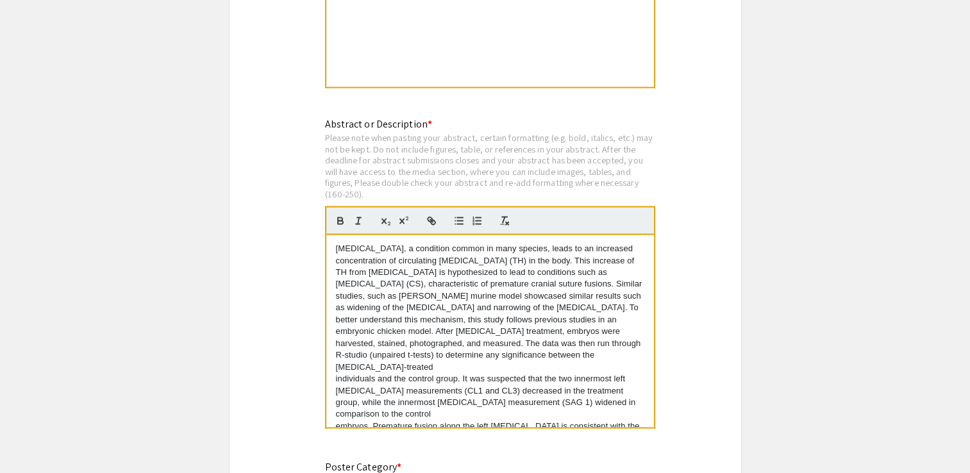
click at [331, 390] on div "Hyperthyroidism, a condition common in many species, leads to an increased conc…" at bounding box center [490, 331] width 328 height 192
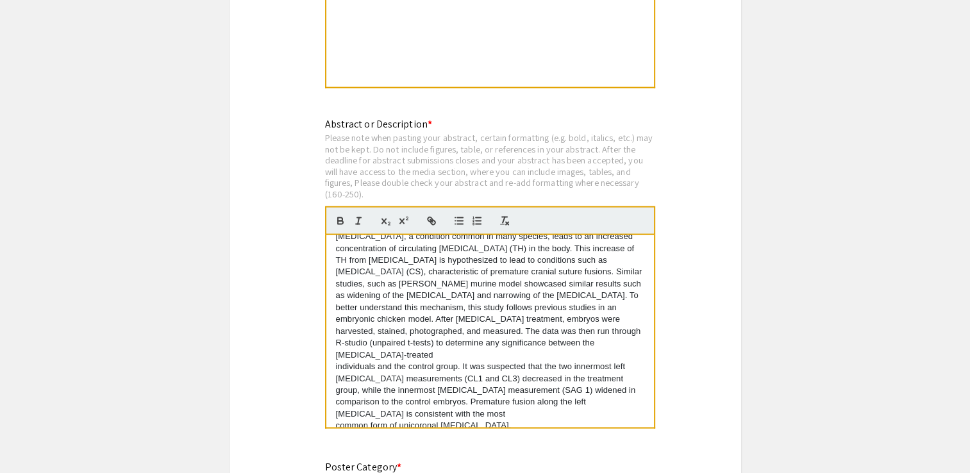
click at [333, 392] on div "Hyperthyroidism, a condition common in many species, leads to an increased conc…" at bounding box center [490, 331] width 328 height 192
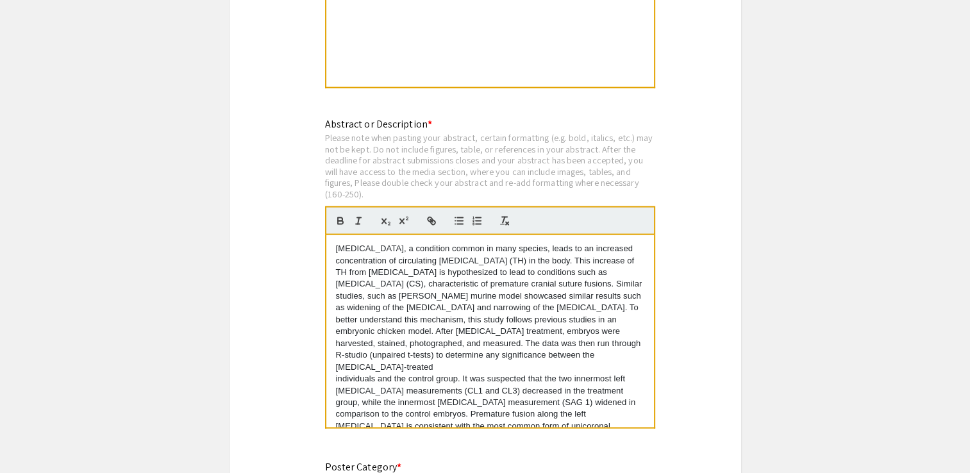
click at [478, 373] on p "individuals and the control group. It was suspected that the two innermost left…" at bounding box center [490, 408] width 308 height 71
click at [520, 272] on p "concentration of circulating thyroid hormones (TH) in the body. This increase i…" at bounding box center [490, 314] width 308 height 119
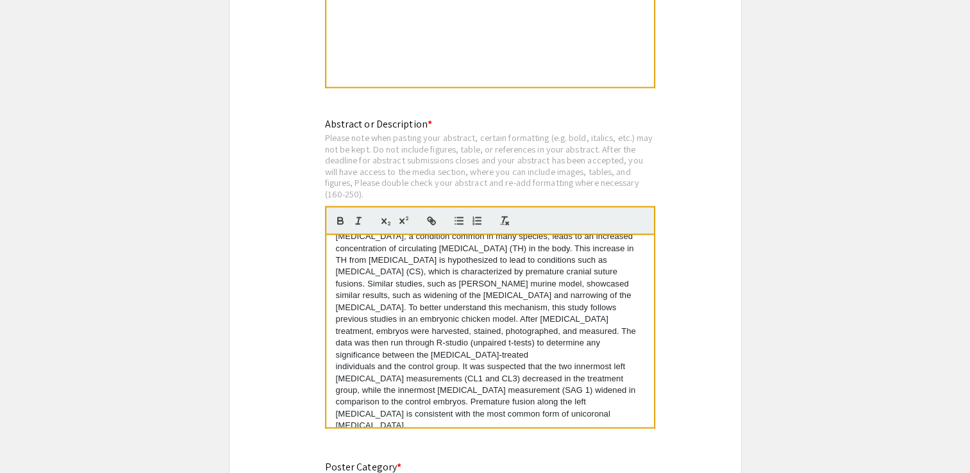
click at [333, 344] on div "Hyperthyroidism, a condition common in many species, leads to an increased conc…" at bounding box center [490, 331] width 328 height 192
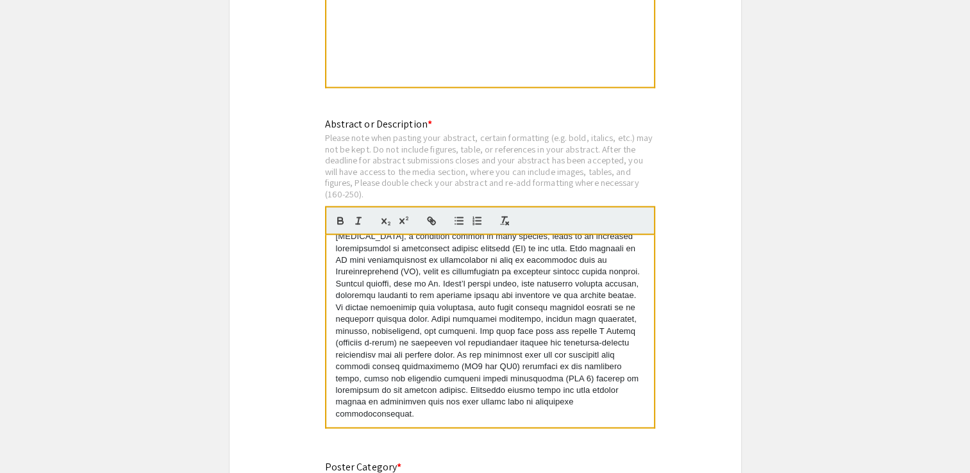
scroll to position [0, 0]
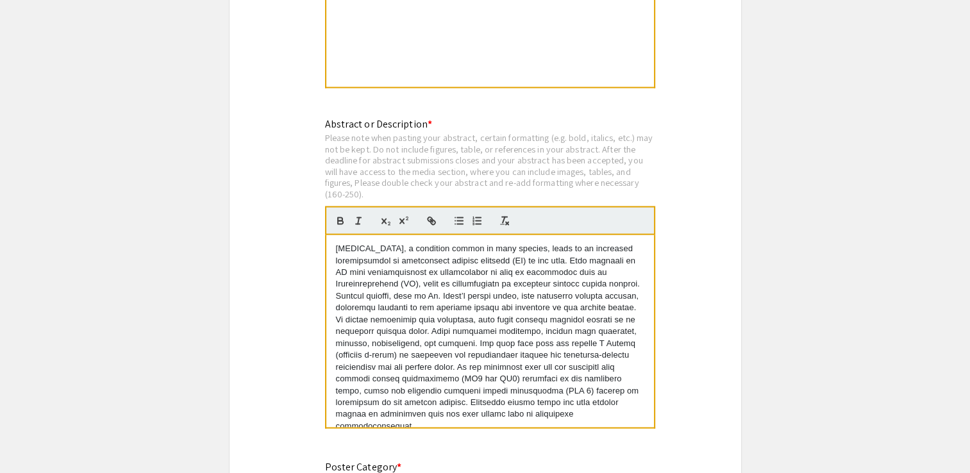
click at [474, 314] on p at bounding box center [490, 344] width 308 height 178
click at [428, 299] on p at bounding box center [490, 344] width 308 height 178
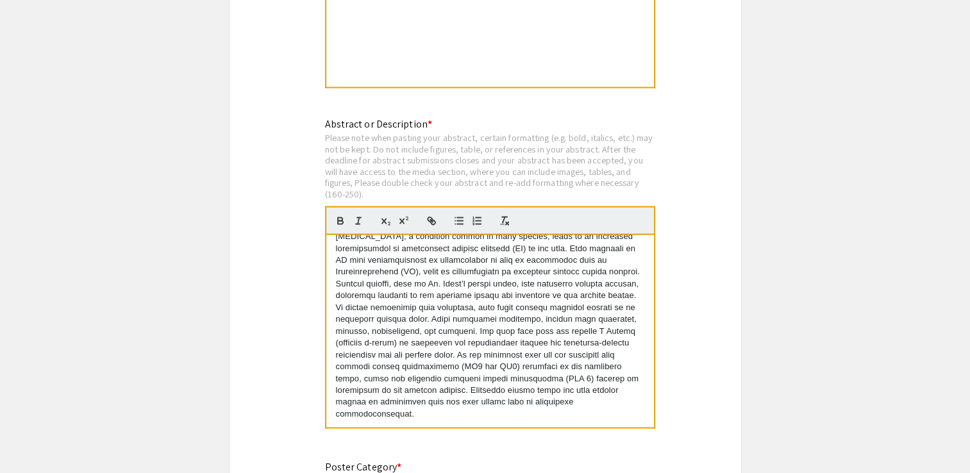
click at [351, 324] on p at bounding box center [490, 332] width 308 height 178
click at [352, 324] on p at bounding box center [490, 332] width 308 height 178
click at [472, 324] on p at bounding box center [490, 332] width 308 height 178
click at [361, 320] on p at bounding box center [490, 332] width 308 height 178
click at [489, 277] on p at bounding box center [490, 332] width 308 height 178
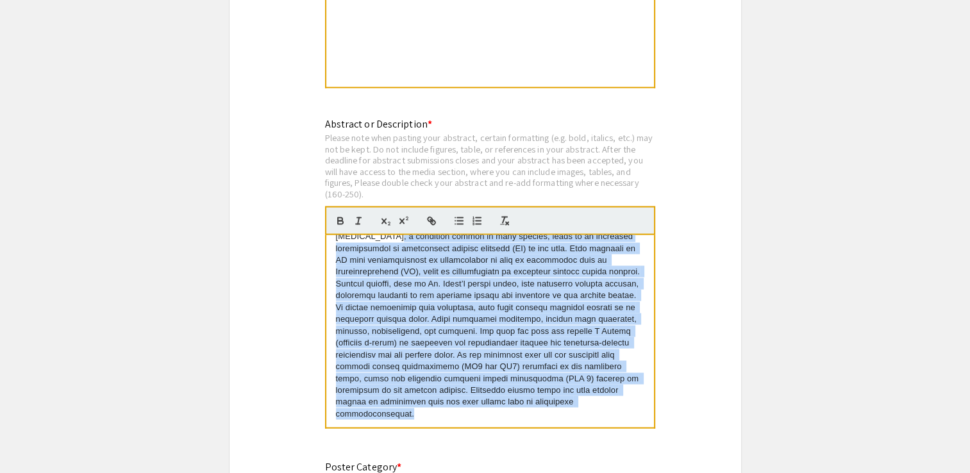
scroll to position [0, 0]
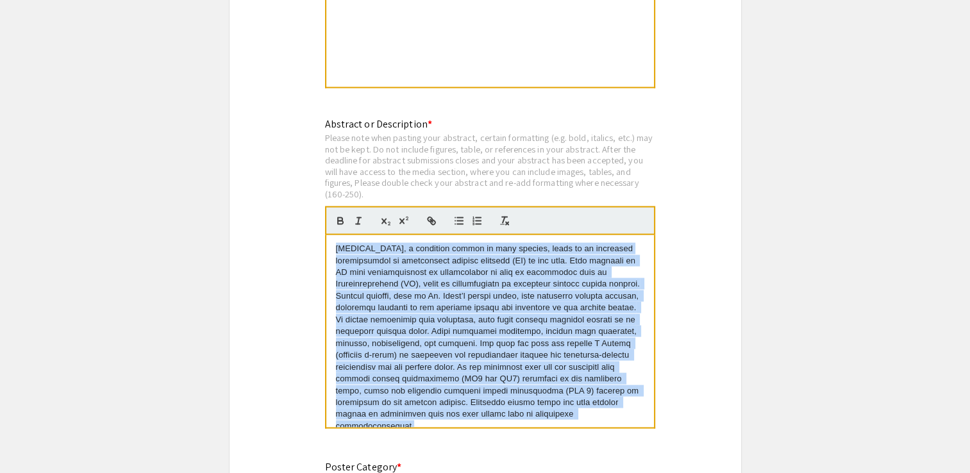
drag, startPoint x: 515, startPoint y: 397, endPoint x: 326, endPoint y: 214, distance: 263.8
click at [326, 235] on div "Hyperthyroidism, a condition common in many species, leads to an increased" at bounding box center [490, 331] width 328 height 192
copy div "Hyperthyroidism, a condition common in many species, leads to an increased conc…"
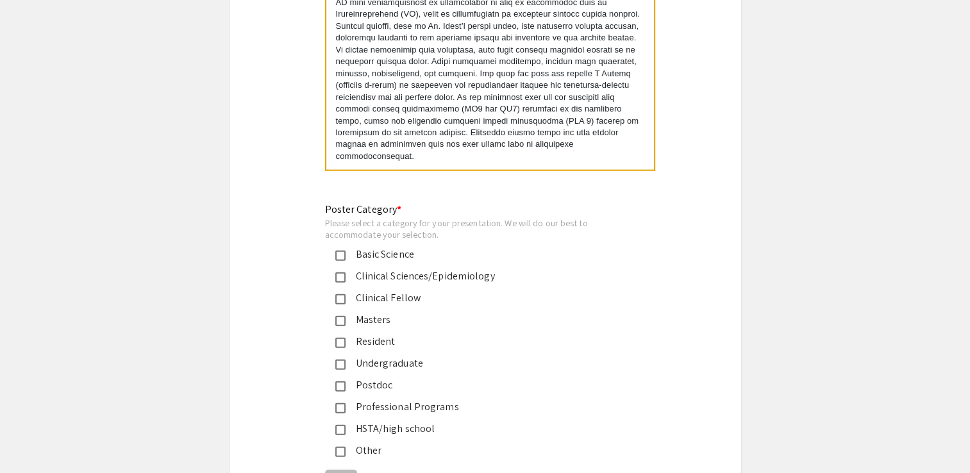
scroll to position [2822, 0]
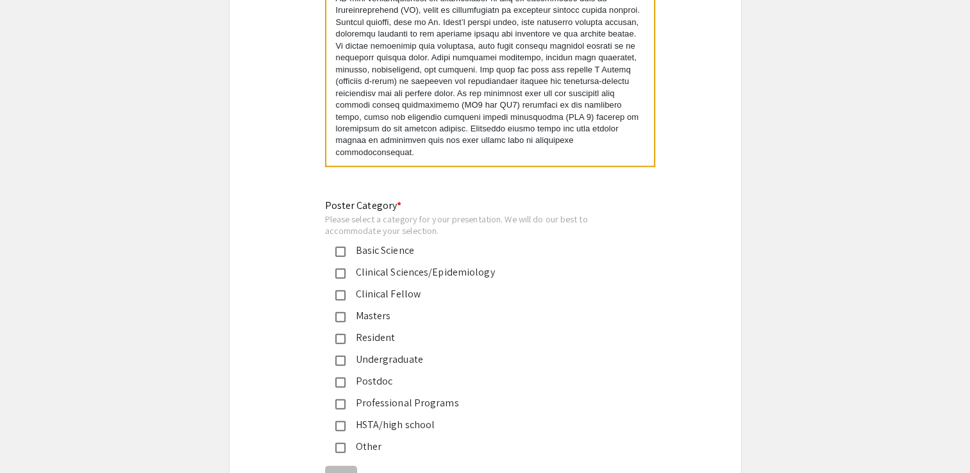
click at [376, 352] on div "Undergraduate" at bounding box center [480, 359] width 269 height 15
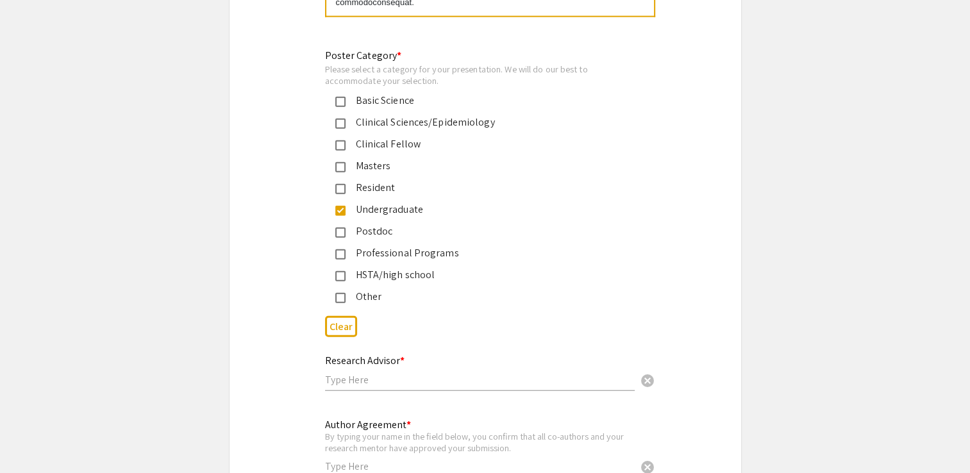
scroll to position [3004, 0]
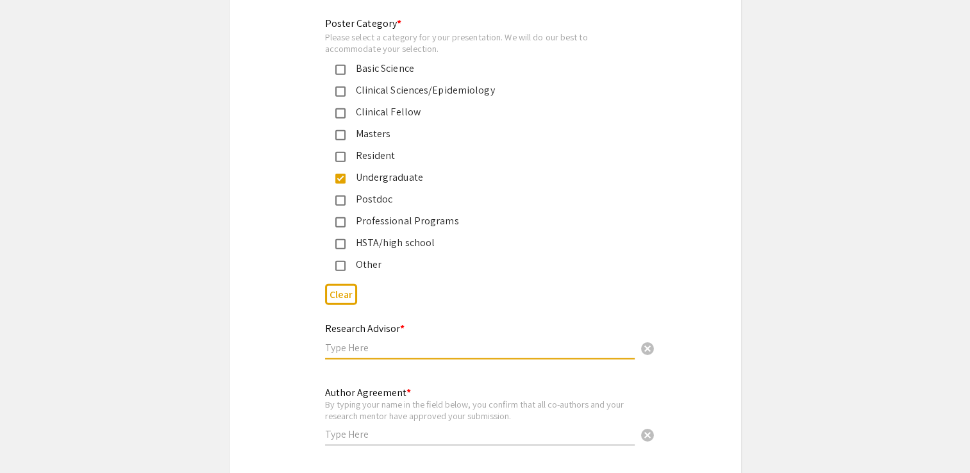
click at [353, 341] on input "text" at bounding box center [480, 347] width 310 height 13
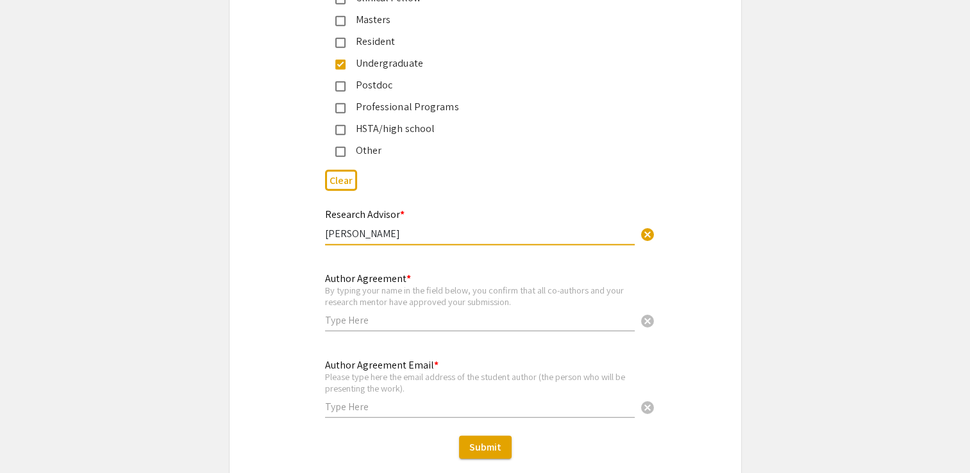
scroll to position [3119, 0]
type input "Dr. Holly Vopal"
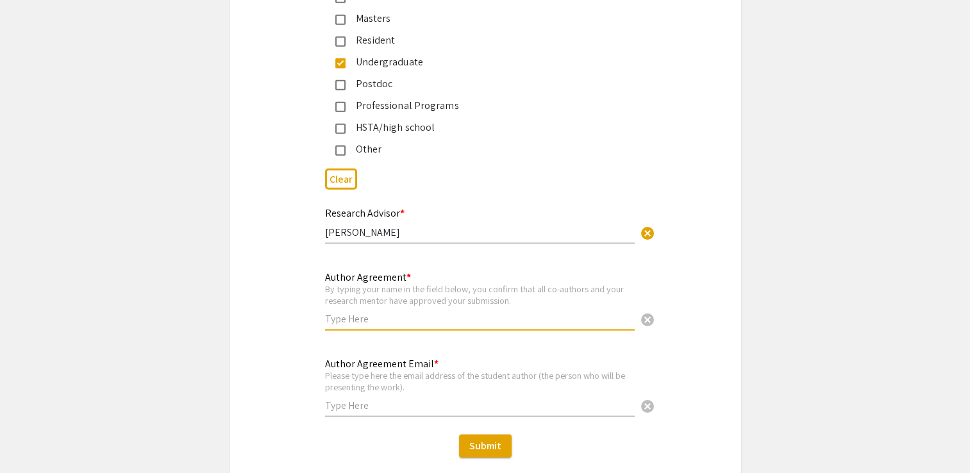
click at [396, 312] on input "text" at bounding box center [480, 318] width 310 height 13
click at [396, 312] on input "L" at bounding box center [480, 318] width 310 height 13
type input "Lauren Baylor"
click at [379, 399] on input "text" at bounding box center [480, 405] width 310 height 13
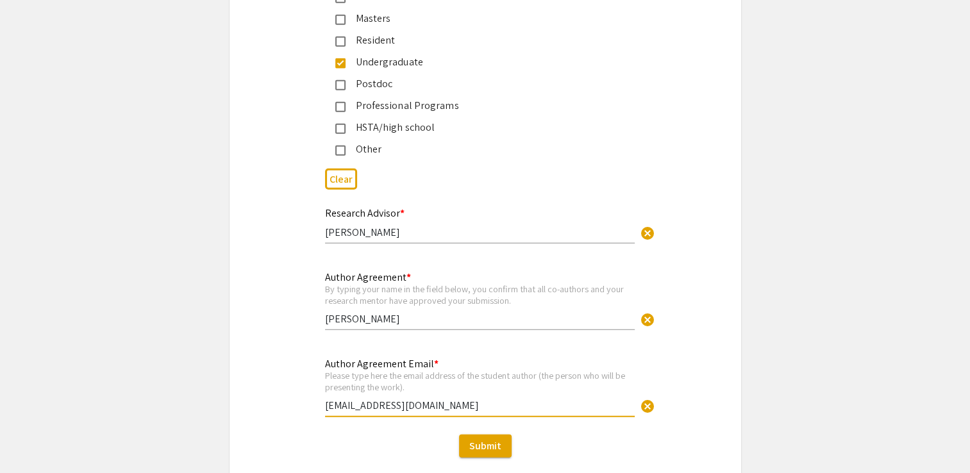
type input "[EMAIL_ADDRESS][DOMAIN_NAME]"
click at [457, 312] on input "Lauren Baylor" at bounding box center [480, 318] width 310 height 13
click at [283, 276] on div "Author Agreement * By typing your name in the field below, you confirm that all…" at bounding box center [485, 307] width 512 height 76
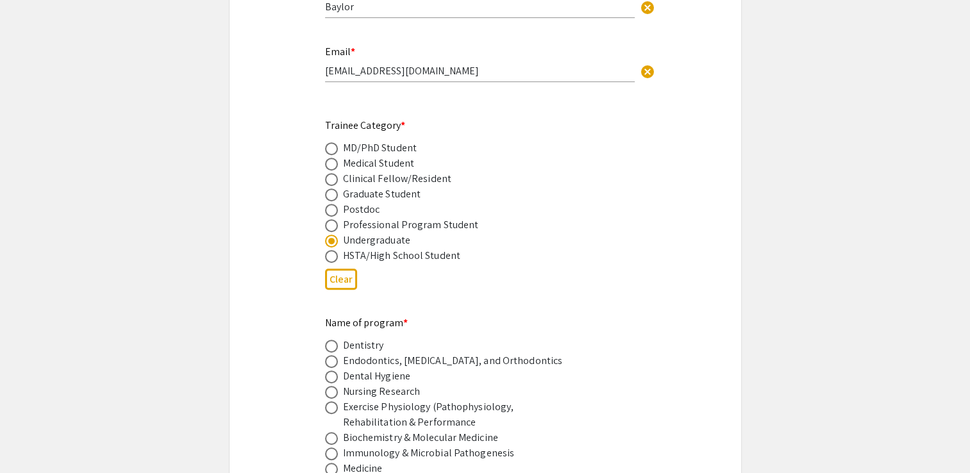
scroll to position [520, 0]
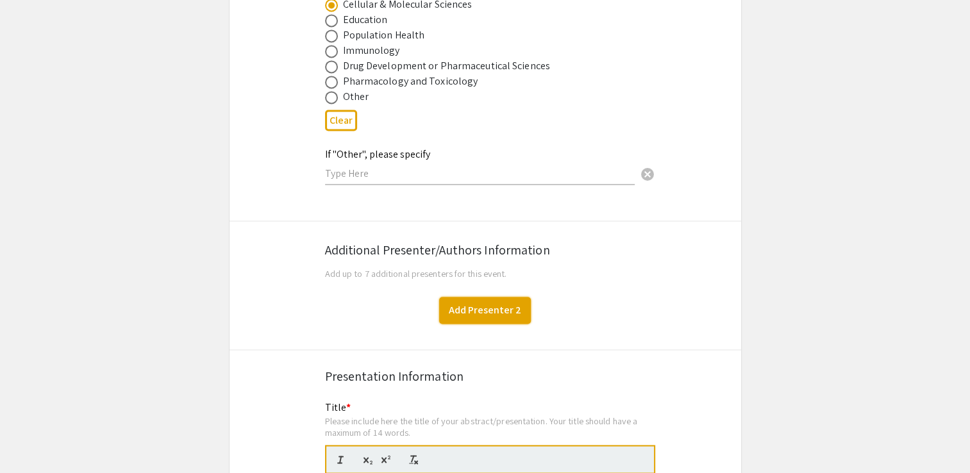
click at [481, 297] on button "Add Presenter 2" at bounding box center [485, 310] width 92 height 27
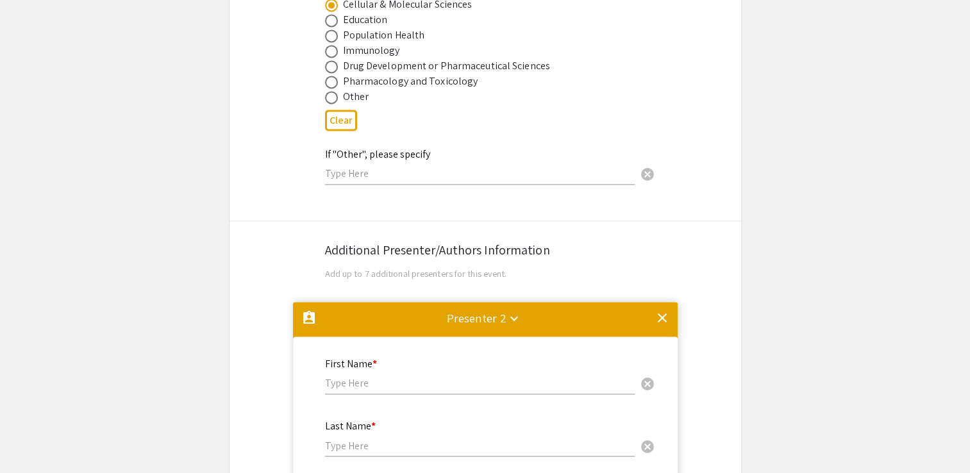
scroll to position [2261, 0]
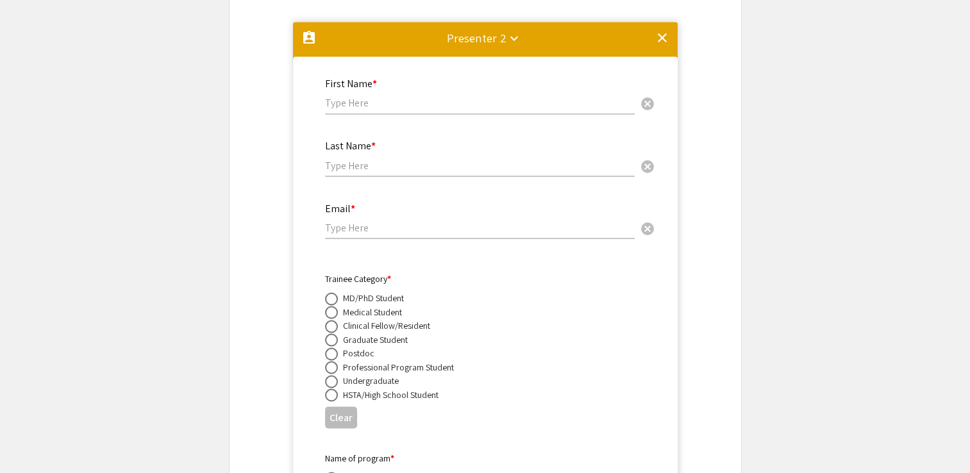
click at [430, 96] on input "text" at bounding box center [480, 102] width 310 height 13
type input "Holly"
click at [333, 158] on input "text" at bounding box center [480, 164] width 310 height 13
type input "Vopal"
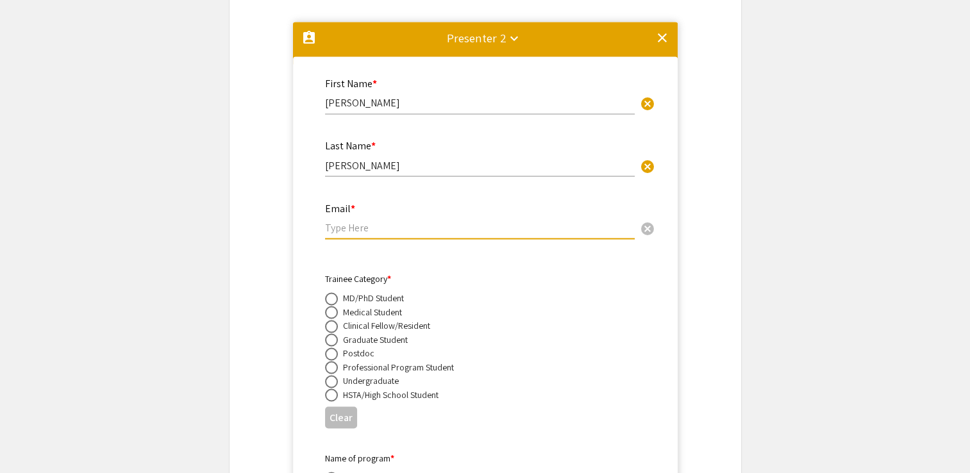
click at [333, 221] on input "email" at bounding box center [480, 227] width 310 height 13
type input "holly.racine@westliberty.edu"
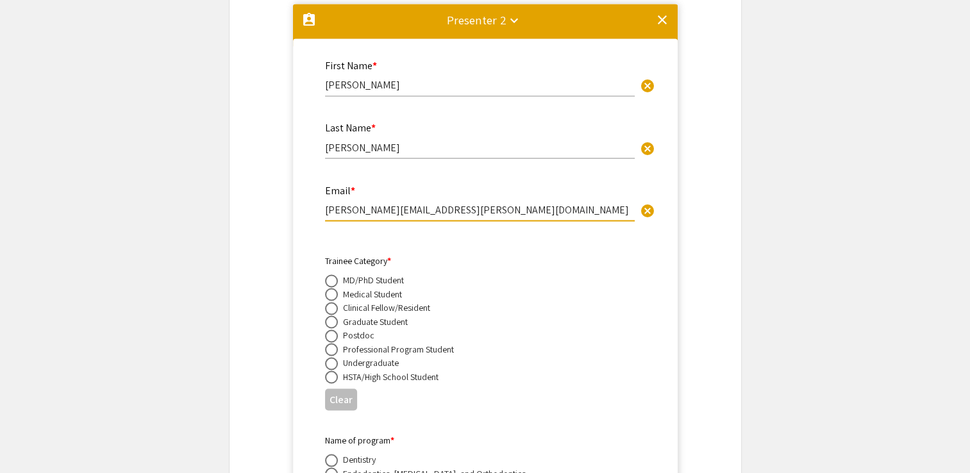
scroll to position [2281, 0]
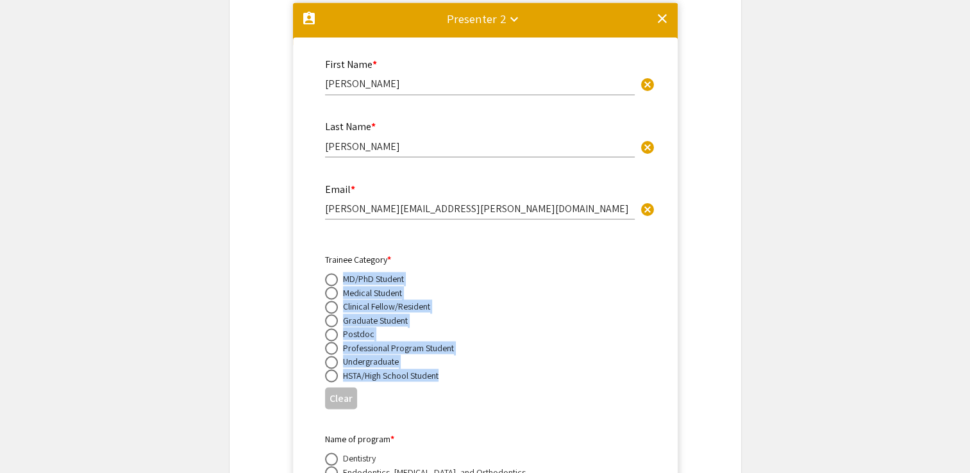
drag, startPoint x: 446, startPoint y: 360, endPoint x: 323, endPoint y: 255, distance: 161.4
drag, startPoint x: 323, startPoint y: 255, endPoint x: 381, endPoint y: 274, distance: 61.2
copy mat-radio-group "MD/PhD Student Medical Student Clinical Fellow/Resident Graduate Student Postdo…"
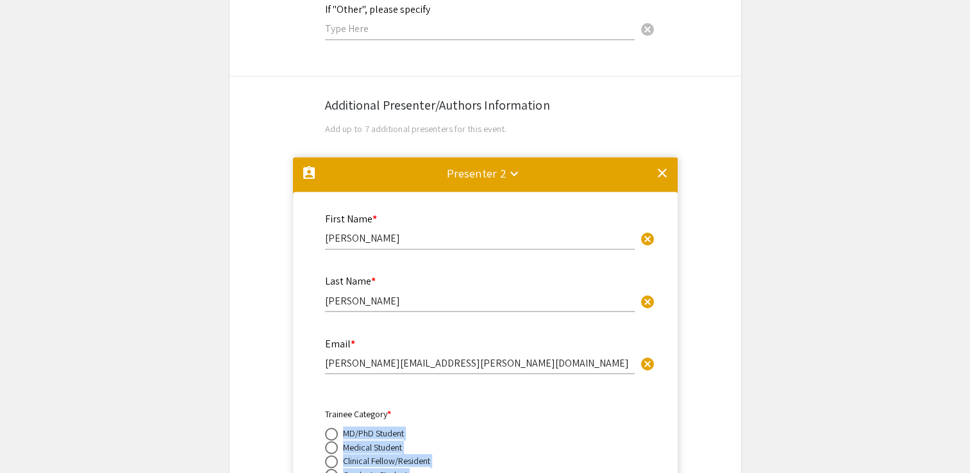
scroll to position [2127, 0]
click at [665, 165] on mat-icon "clear" at bounding box center [661, 172] width 15 height 15
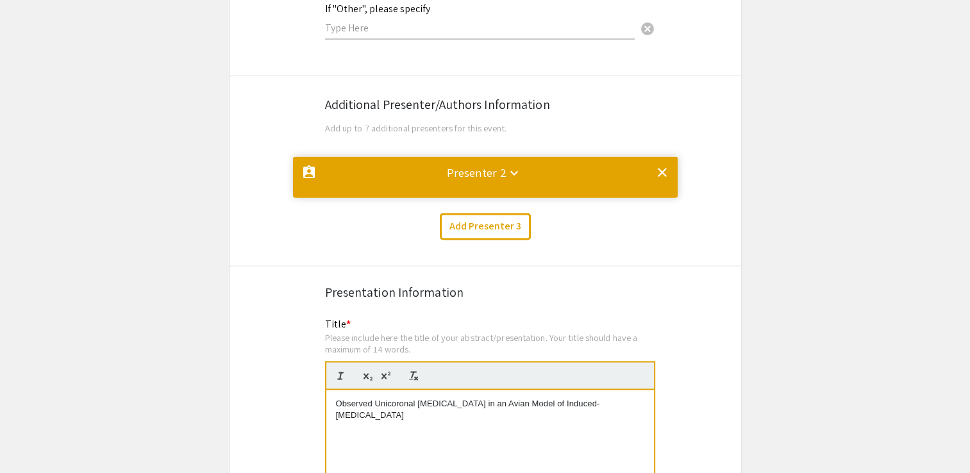
scroll to position [0, 0]
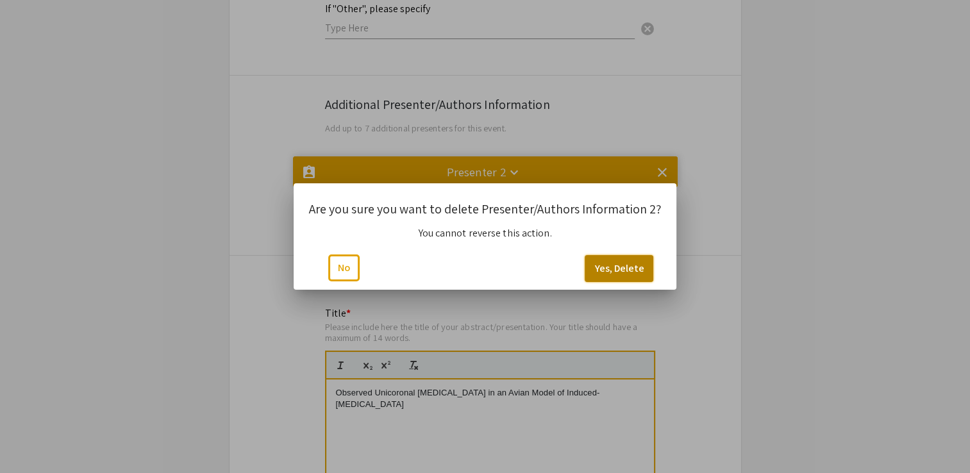
click at [623, 260] on button "Yes, Delete" at bounding box center [619, 268] width 69 height 27
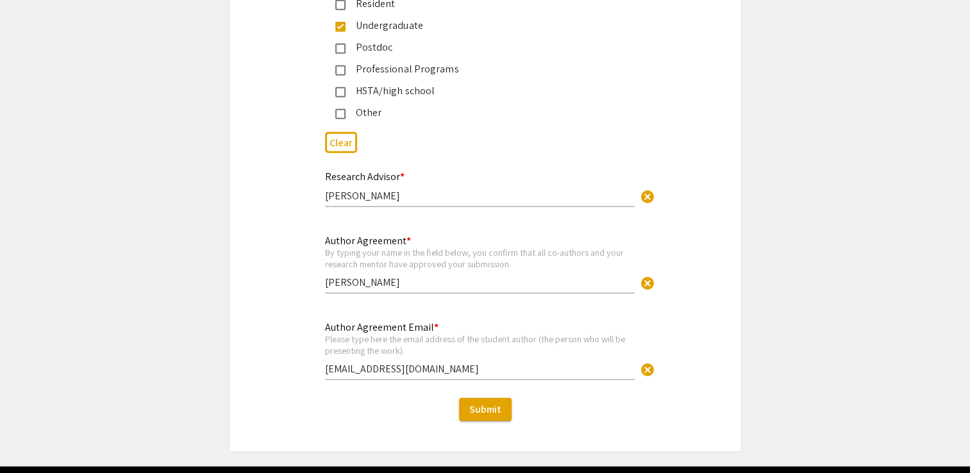
scroll to position [3176, 0]
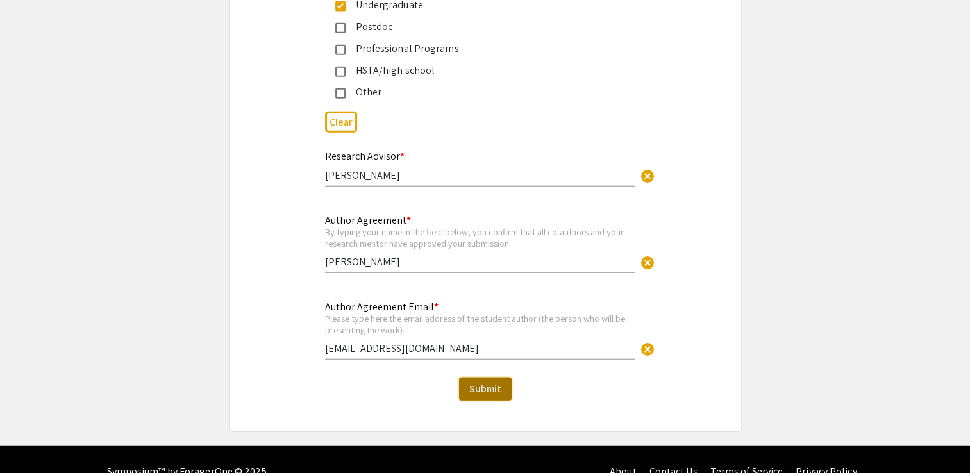
click at [480, 382] on span "Submit" at bounding box center [485, 388] width 32 height 13
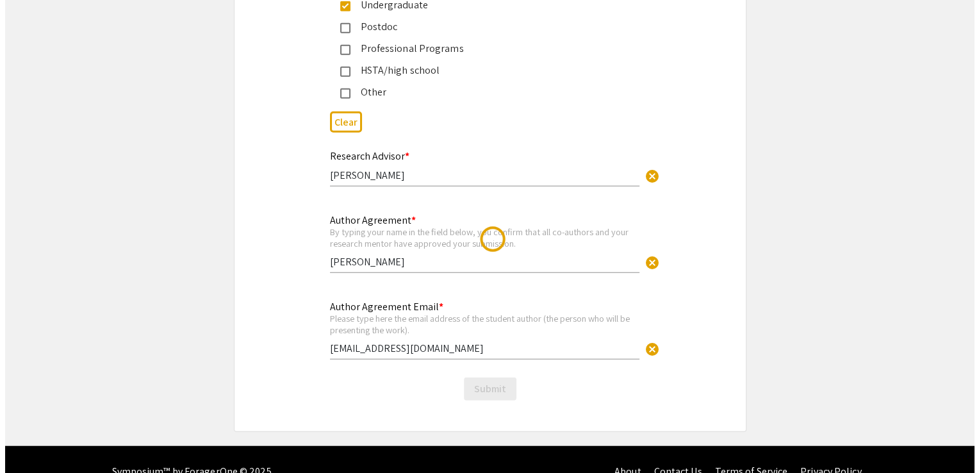
scroll to position [0, 0]
